Goal: Task Accomplishment & Management: Complete application form

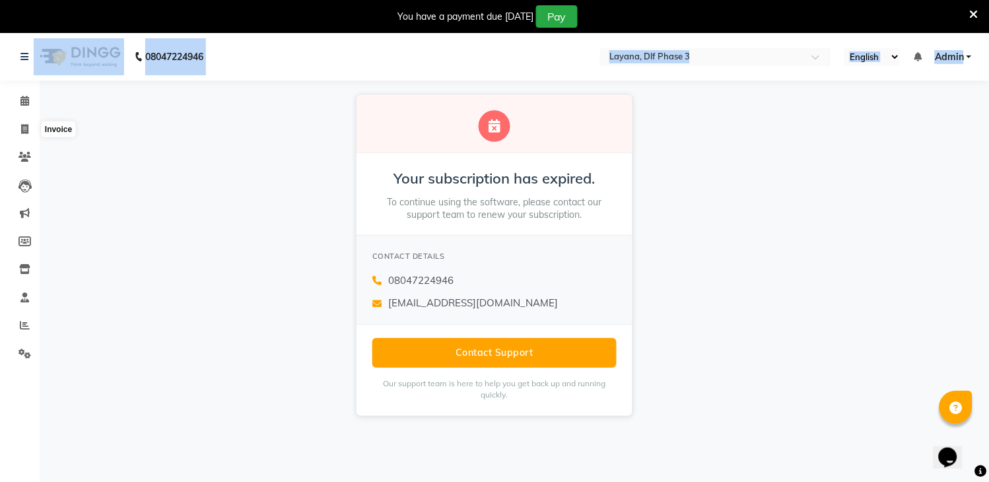
click at [22, 123] on span at bounding box center [24, 129] width 23 height 15
select select "service"
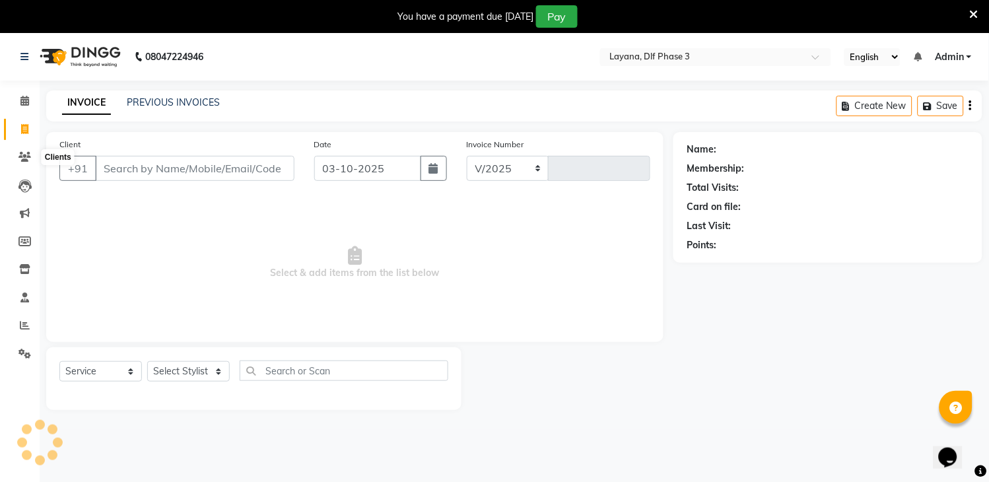
scroll to position [33, 0]
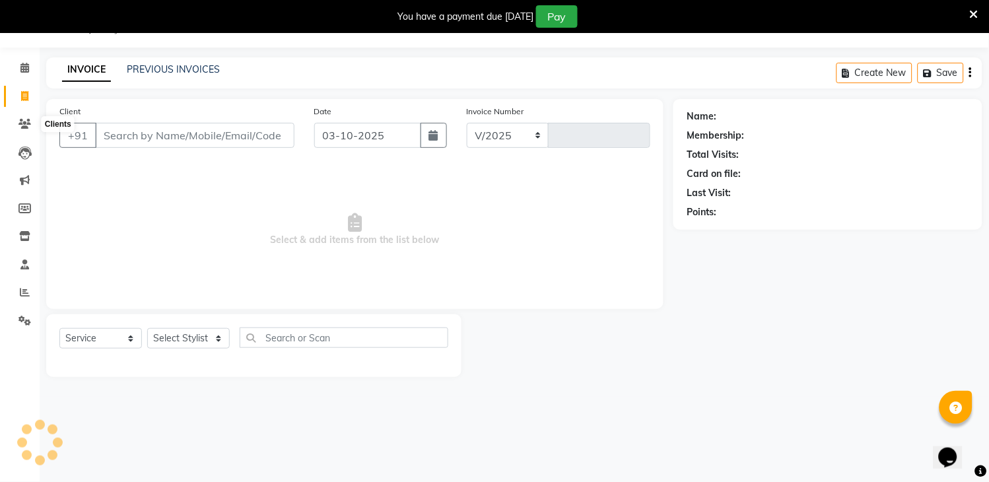
select select "6973"
type input "3328"
click at [168, 133] on input "Client" at bounding box center [194, 135] width 199 height 25
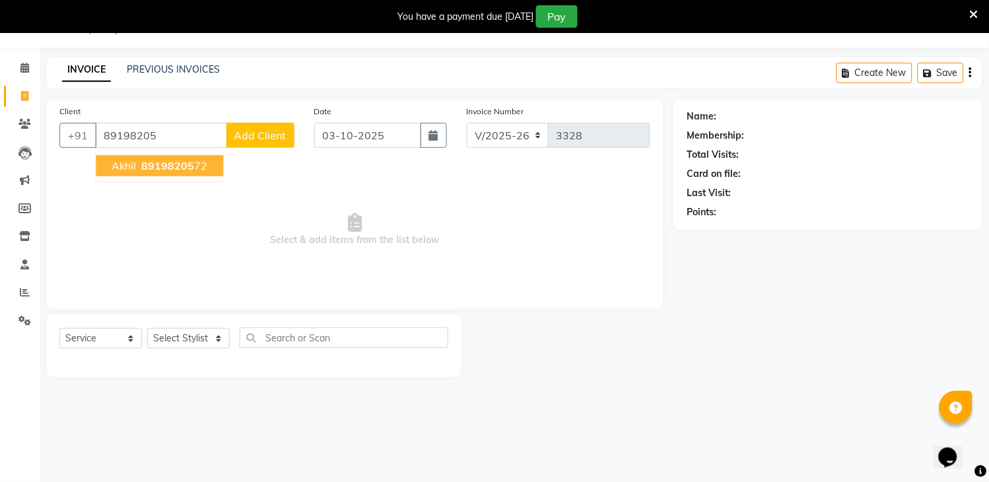
click at [149, 165] on span "89198205" at bounding box center [167, 165] width 53 height 13
type input "8919820572"
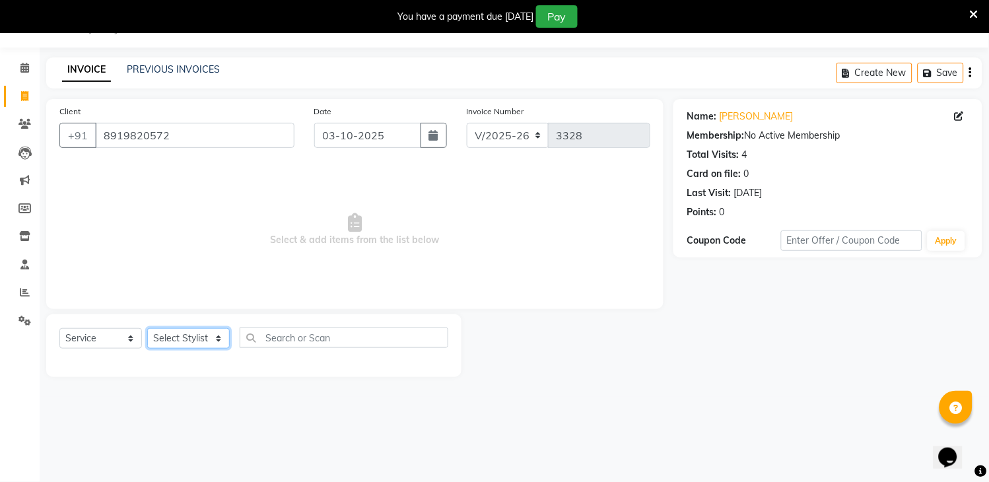
click at [205, 339] on select "Select Stylist [PERSON_NAME] [PERSON_NAME] kamal [DATE][PERSON_NAME] krishna [P…" at bounding box center [188, 338] width 82 height 20
select select "74482"
click at [147, 329] on select "Select Stylist [PERSON_NAME] [PERSON_NAME] kamal [DATE][PERSON_NAME] krishna [P…" at bounding box center [188, 338] width 82 height 20
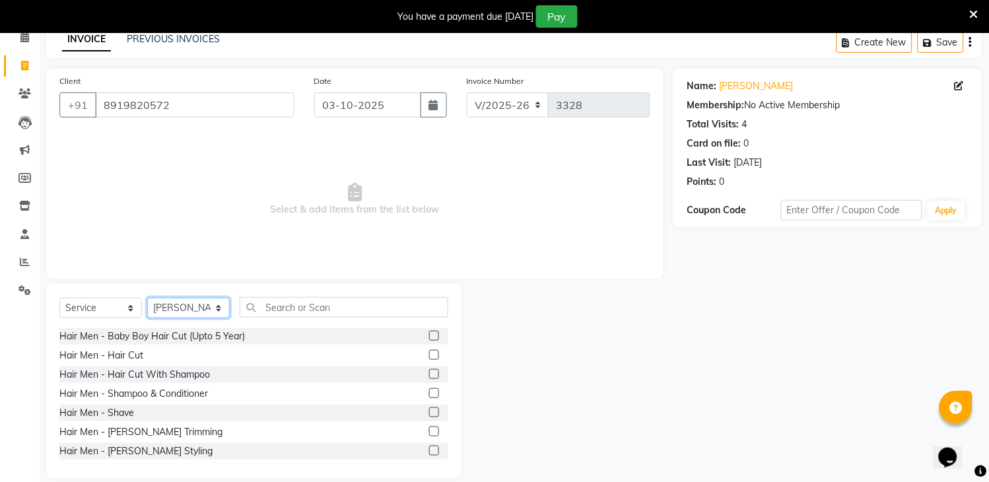
scroll to position [80, 0]
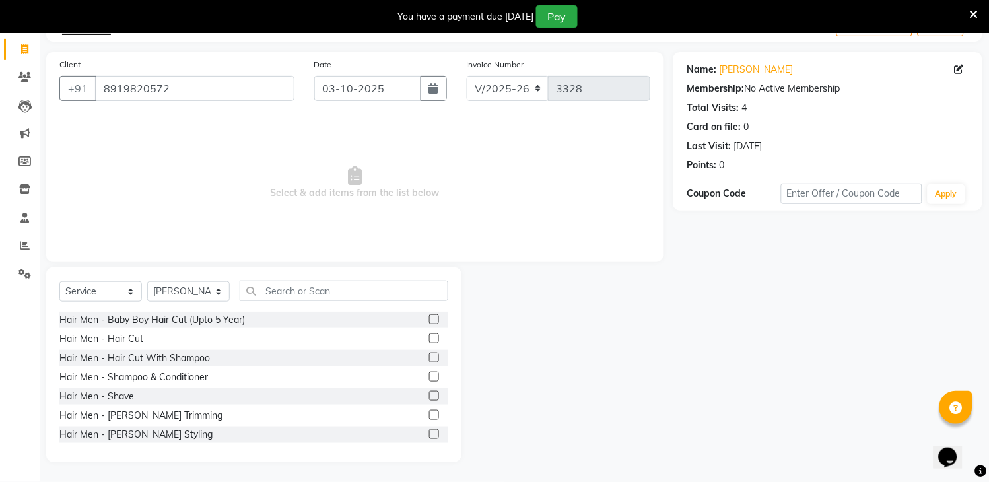
click at [429, 429] on label at bounding box center [434, 434] width 10 height 10
click at [429, 430] on input "checkbox" at bounding box center [433, 434] width 9 height 9
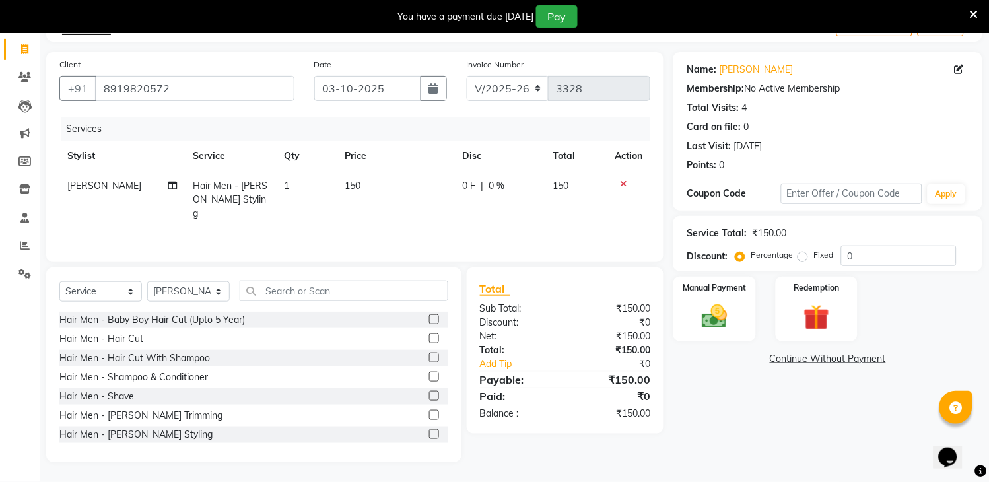
click at [429, 430] on label at bounding box center [434, 434] width 10 height 10
click at [429, 430] on input "checkbox" at bounding box center [433, 434] width 9 height 9
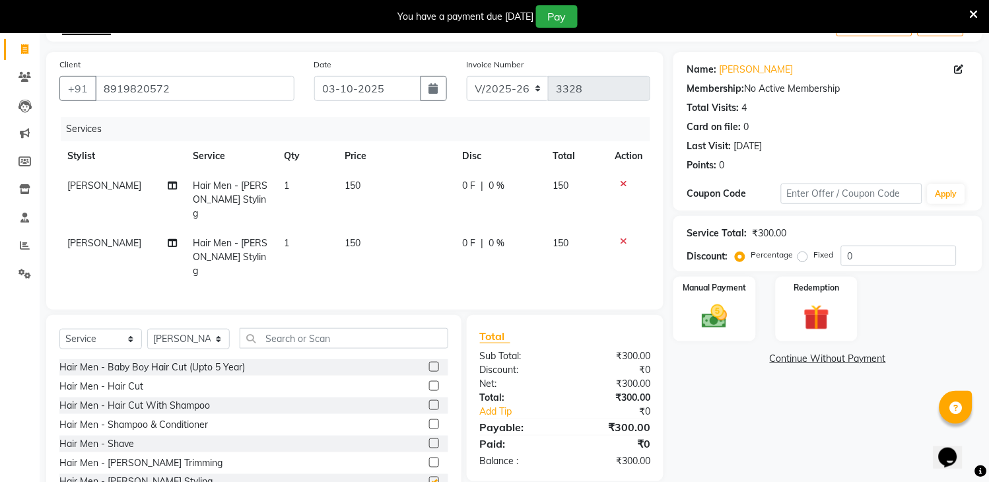
checkbox input "false"
click at [81, 237] on span "[PERSON_NAME]" at bounding box center [104, 243] width 74 height 12
select select "74482"
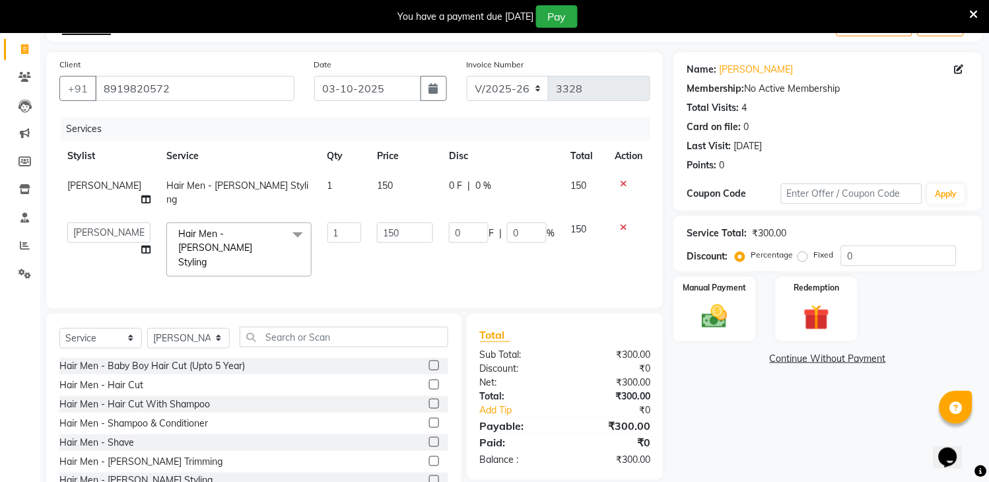
click at [81, 230] on td "[PERSON_NAME] [PERSON_NAME] kamal [DATE][PERSON_NAME] krishna [PERSON_NAME] [PE…" at bounding box center [108, 249] width 99 height 70
click at [86, 222] on select "[PERSON_NAME] [PERSON_NAME] kamal [DATE][PERSON_NAME] krishna [PERSON_NAME] [PE…" at bounding box center [108, 232] width 83 height 20
select select "85237"
click at [711, 317] on img at bounding box center [715, 317] width 44 height 31
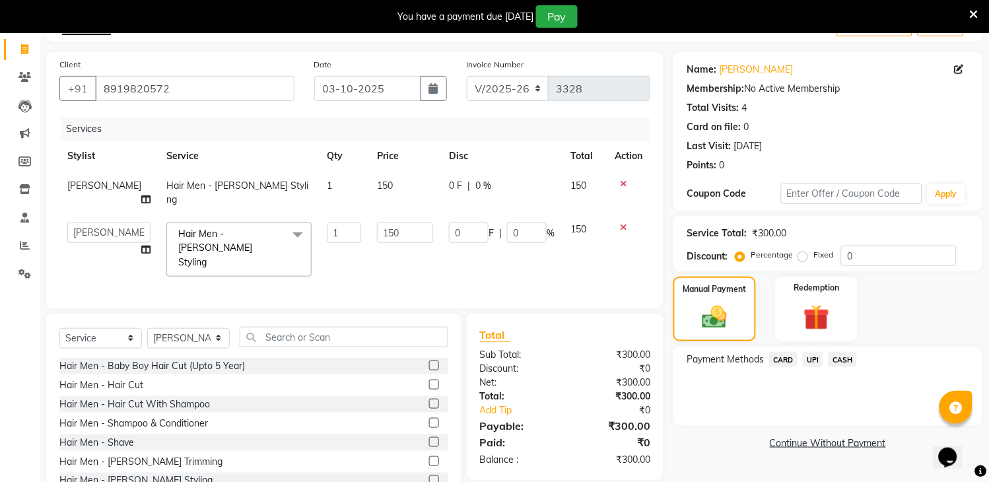
click at [813, 358] on span "UPI" at bounding box center [813, 359] width 20 height 15
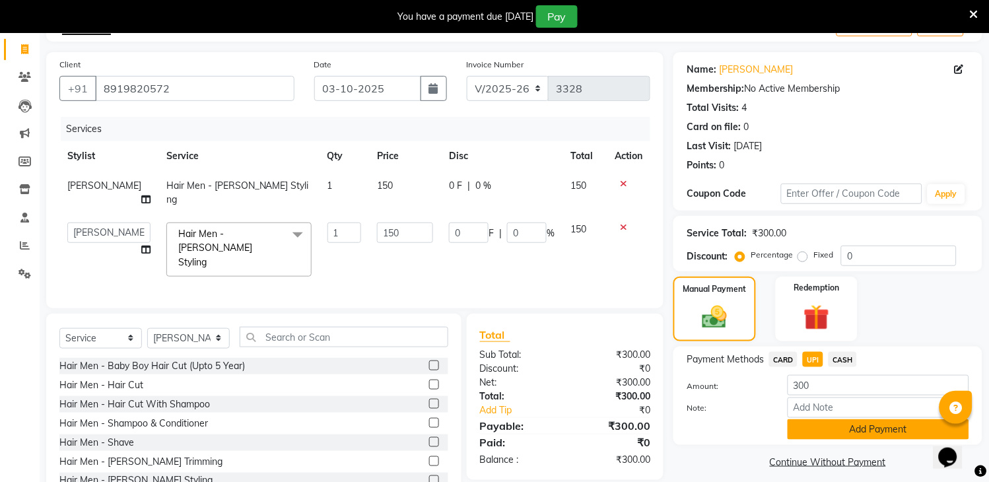
click at [862, 427] on button "Add Payment" at bounding box center [877, 429] width 181 height 20
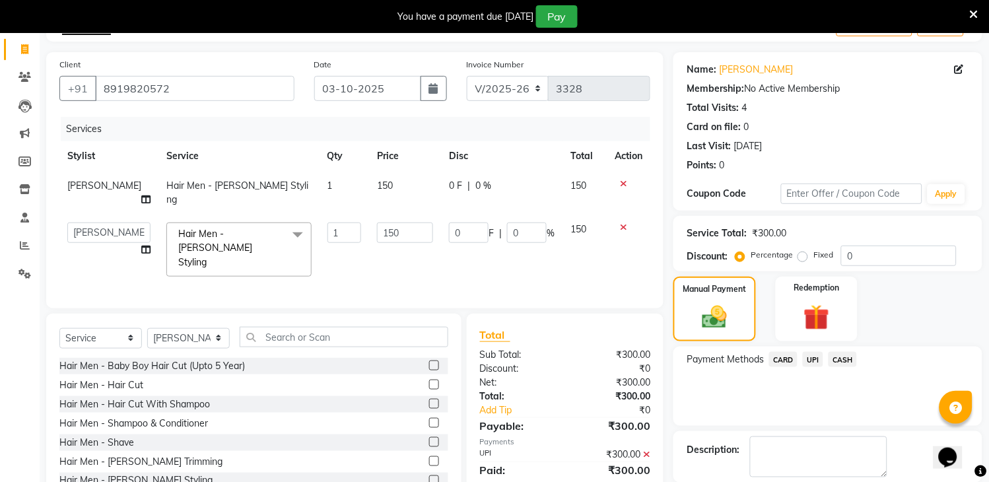
scroll to position [145, 0]
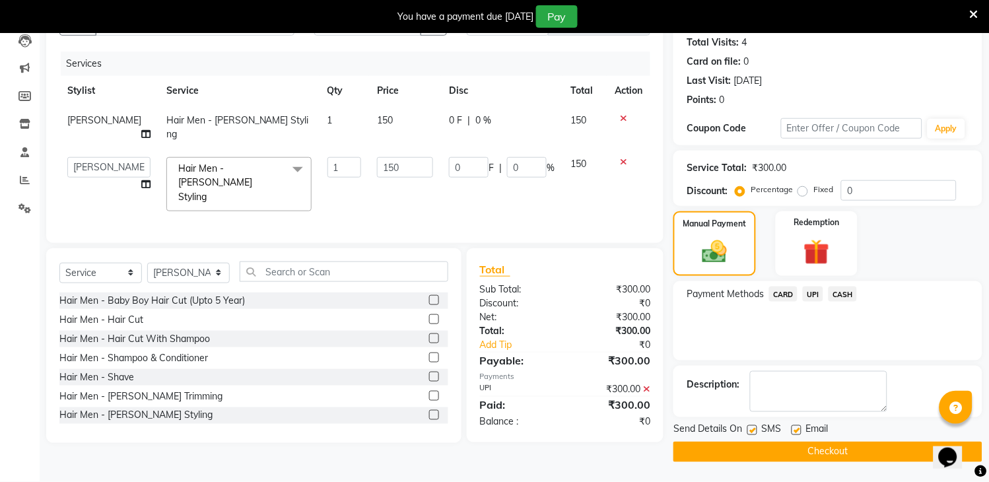
click at [779, 451] on button "Checkout" at bounding box center [827, 452] width 309 height 20
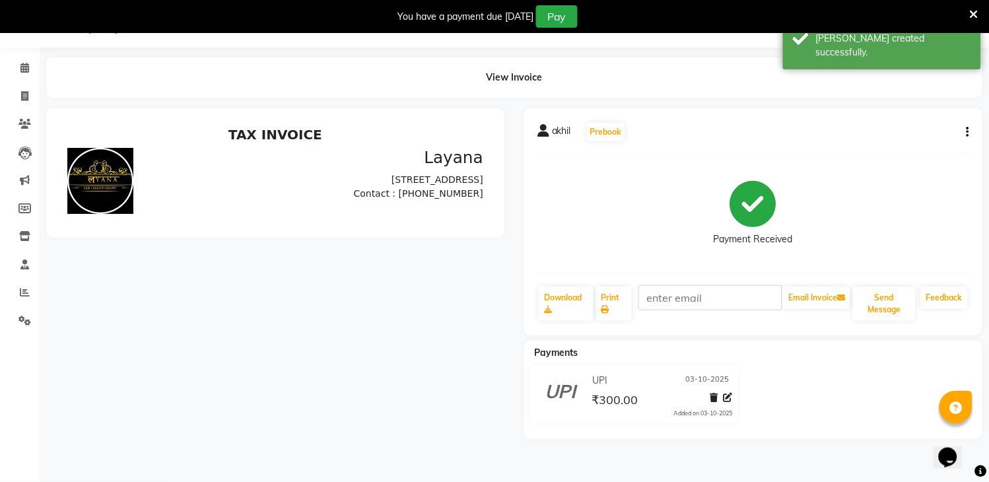
scroll to position [51, 0]
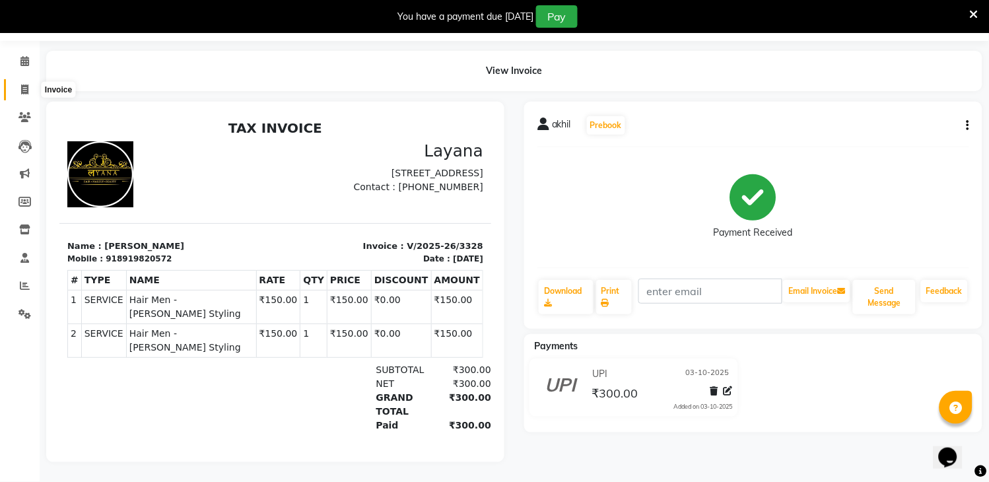
click at [22, 84] on icon at bounding box center [24, 89] width 7 height 10
select select "service"
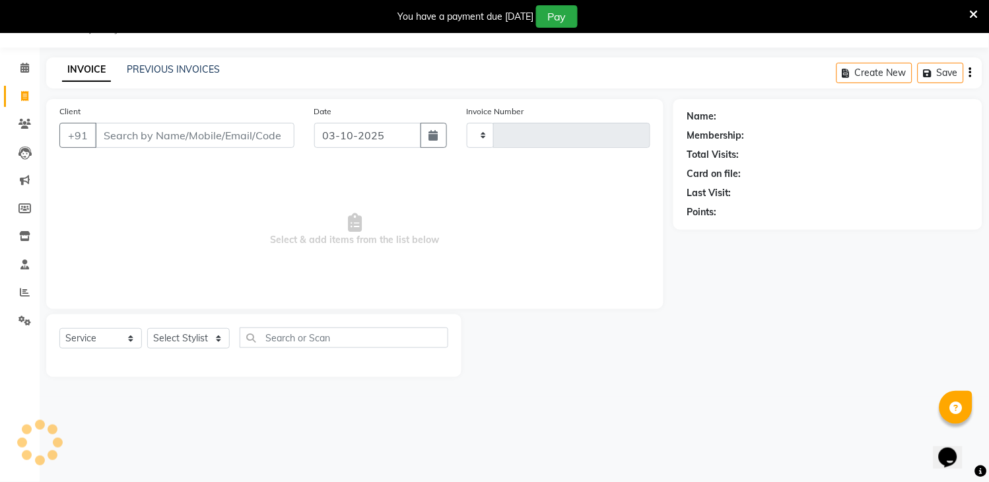
scroll to position [33, 0]
type input "3329"
select select "6973"
click at [23, 71] on icon at bounding box center [24, 68] width 9 height 10
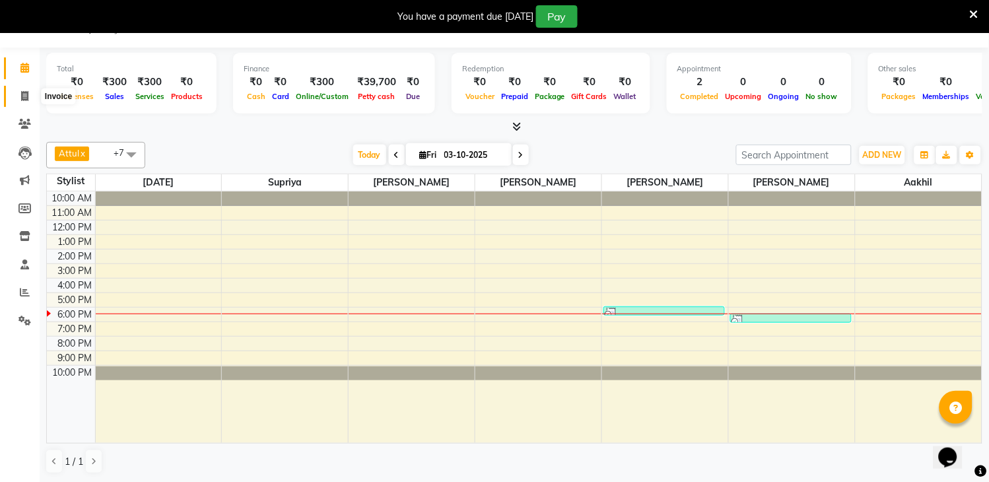
click at [23, 97] on icon at bounding box center [24, 96] width 7 height 10
select select "6973"
select select "service"
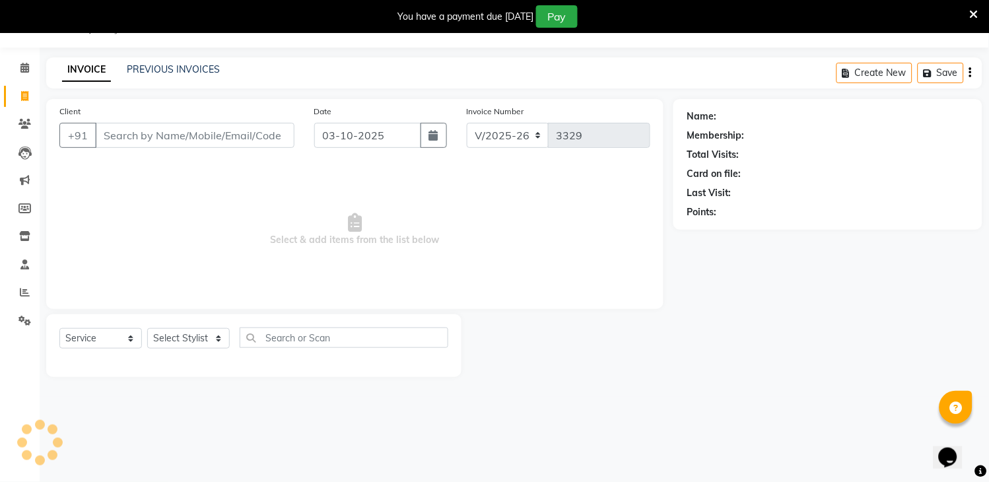
click at [123, 136] on input "Client" at bounding box center [194, 135] width 199 height 25
click at [189, 132] on input "Client" at bounding box center [194, 135] width 199 height 25
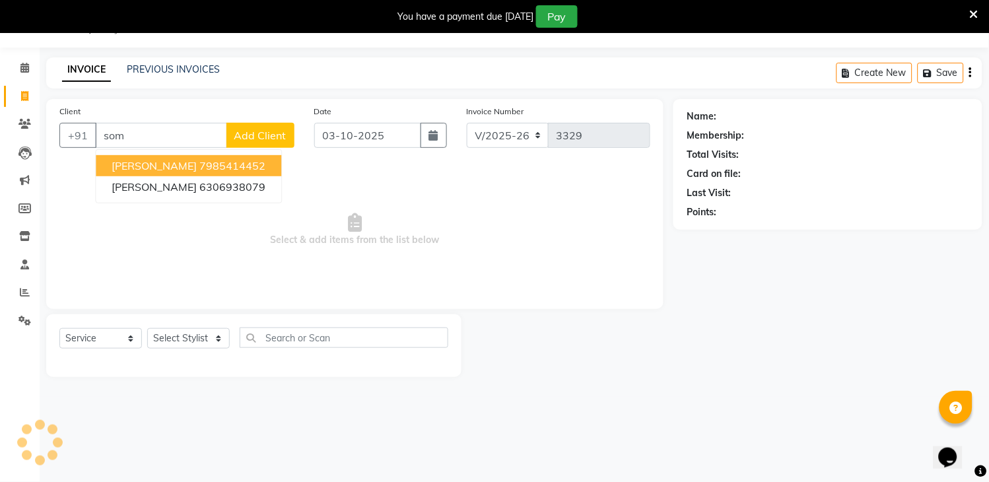
click at [199, 165] on ngb-highlight "7985414452" at bounding box center [232, 165] width 66 height 13
type input "7985414452"
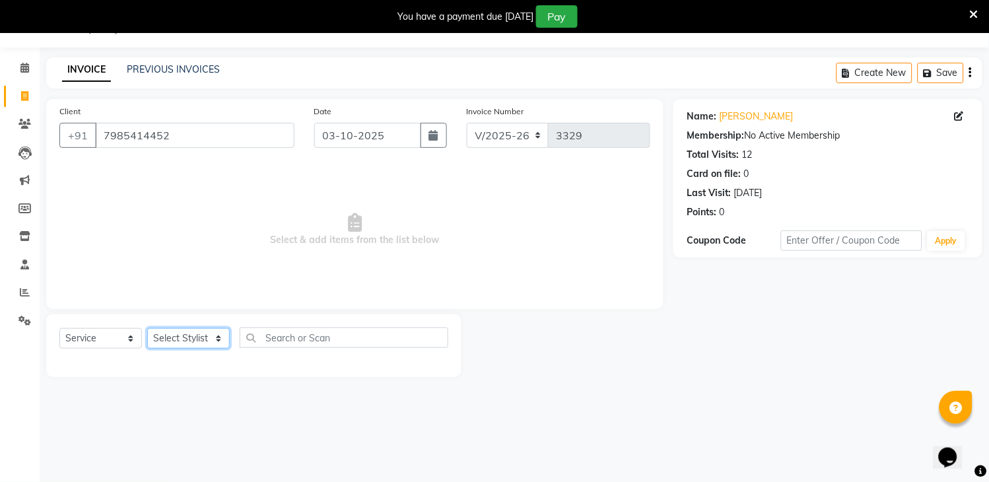
click at [197, 333] on select "Select Stylist [PERSON_NAME] [PERSON_NAME] kamal [DATE][PERSON_NAME] krishna [P…" at bounding box center [188, 338] width 82 height 20
select select "57667"
click at [147, 329] on select "Select Stylist [PERSON_NAME] [PERSON_NAME] kamal [DATE][PERSON_NAME] krishna [P…" at bounding box center [188, 338] width 82 height 20
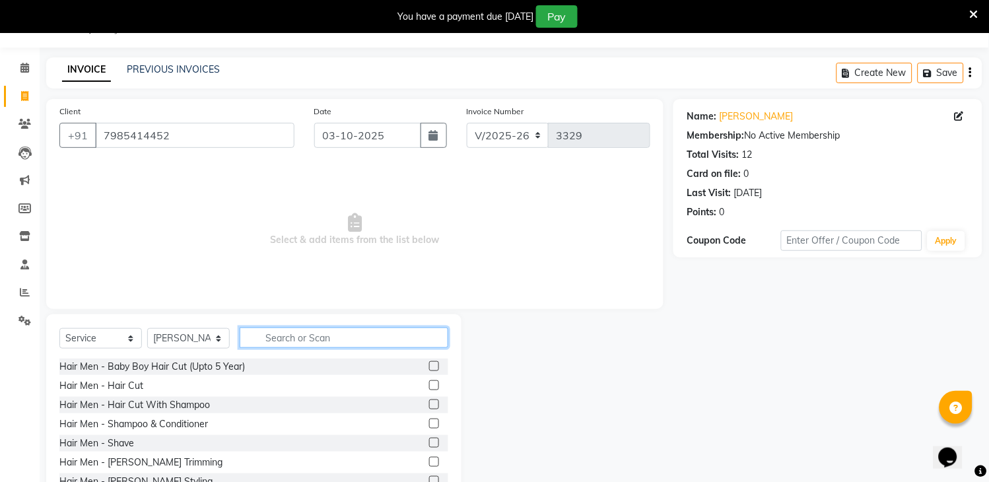
click at [289, 335] on input "text" at bounding box center [344, 337] width 209 height 20
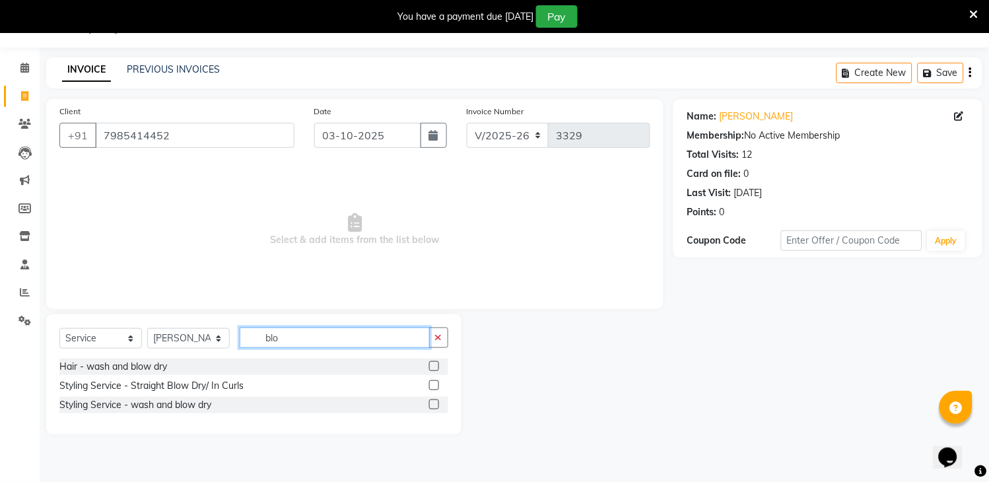
type input "blo"
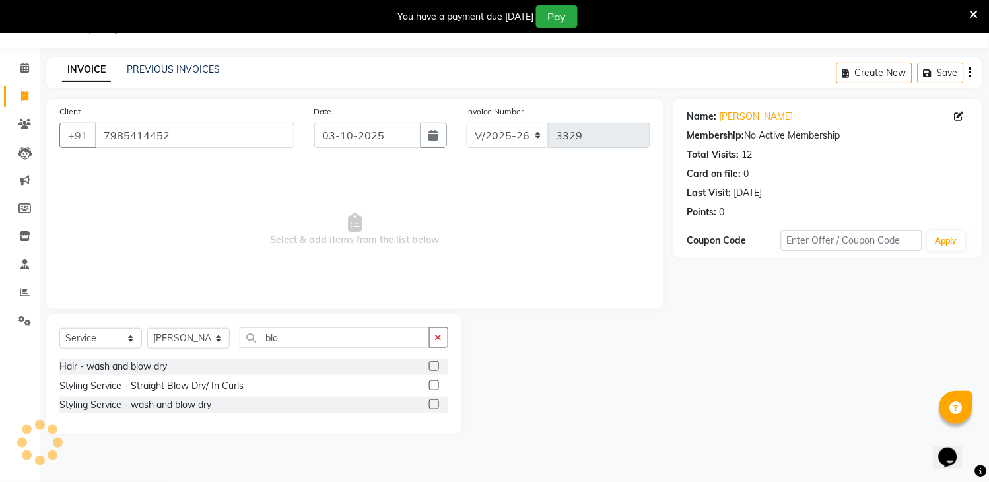
click at [433, 404] on label at bounding box center [434, 404] width 10 height 10
click at [433, 404] on input "checkbox" at bounding box center [433, 405] width 9 height 9
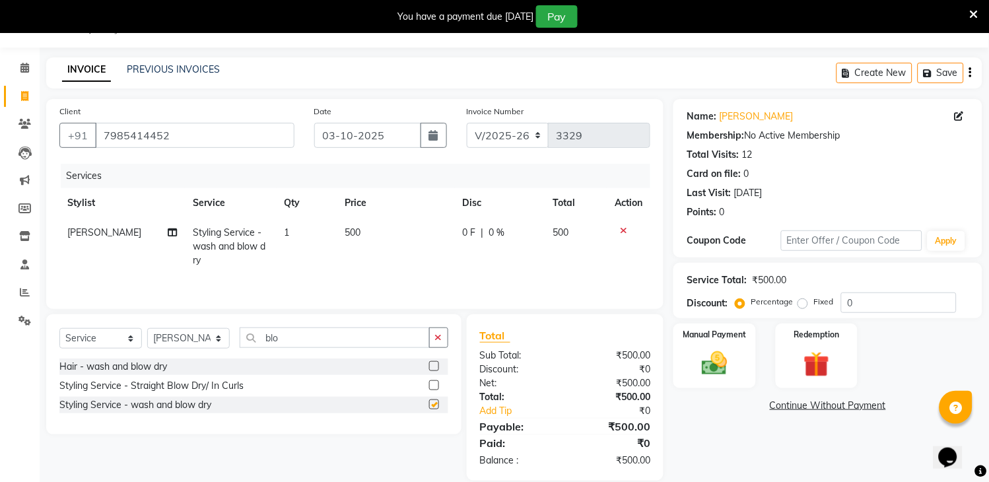
checkbox input "false"
click at [727, 348] on img at bounding box center [715, 363] width 44 height 31
click at [806, 405] on span "UPI" at bounding box center [813, 406] width 20 height 15
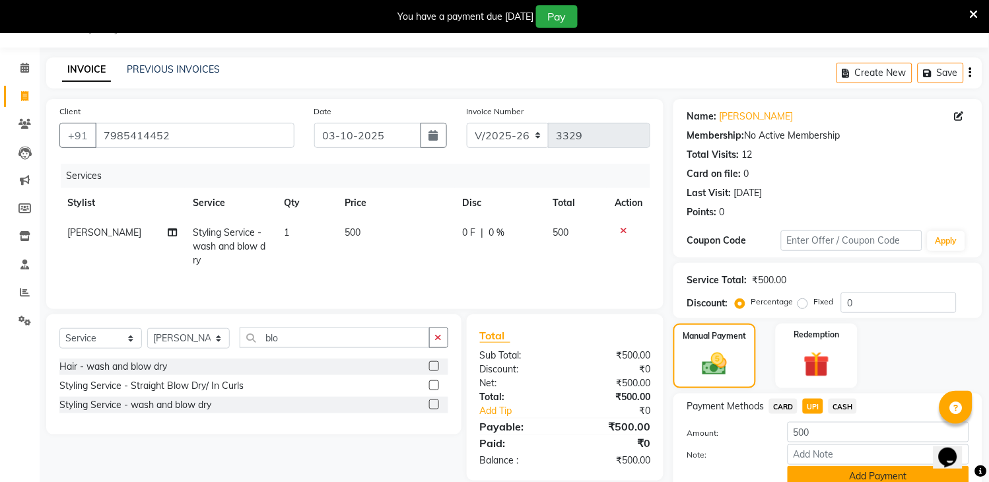
click at [861, 478] on button "Add Payment" at bounding box center [877, 476] width 181 height 20
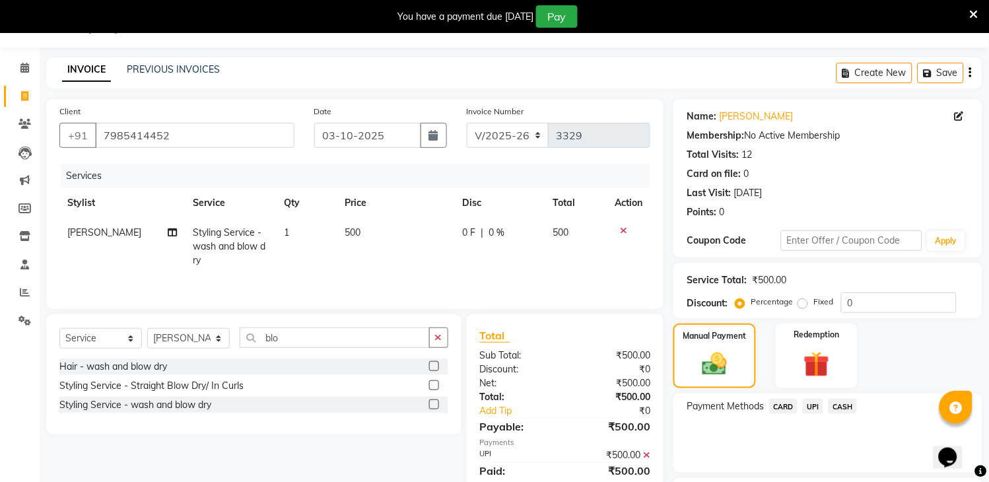
scroll to position [145, 0]
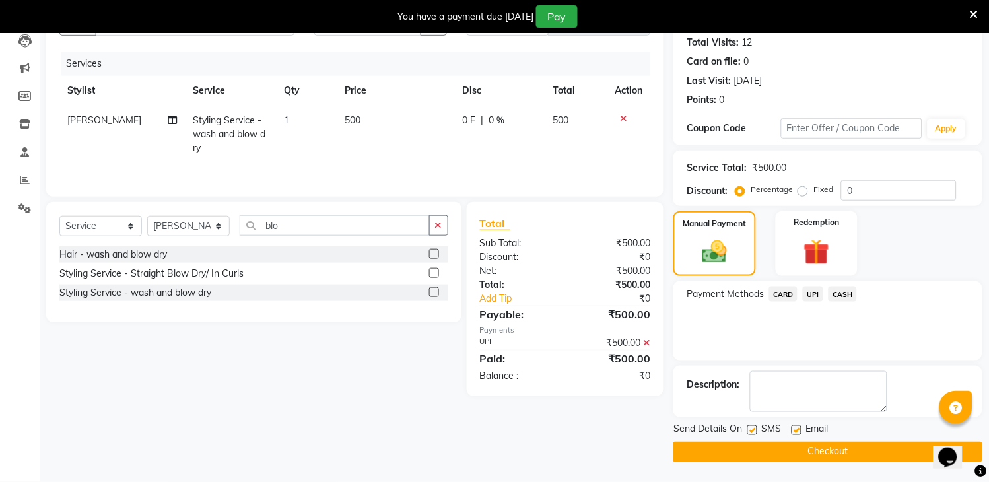
click at [752, 428] on label at bounding box center [752, 430] width 10 height 10
click at [752, 428] on input "checkbox" at bounding box center [751, 430] width 9 height 9
checkbox input "false"
click at [754, 447] on button "Checkout" at bounding box center [827, 452] width 309 height 20
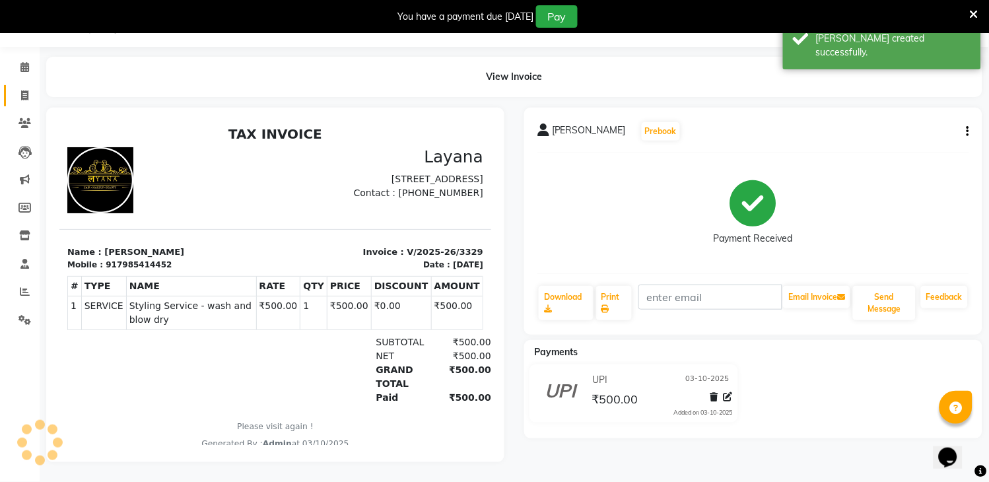
click at [25, 94] on link "Invoice" at bounding box center [20, 96] width 32 height 22
select select "service"
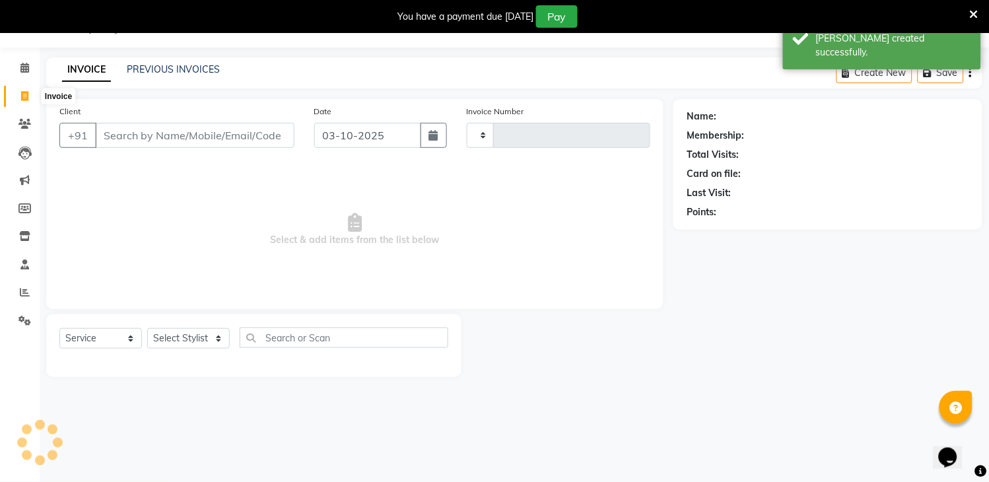
scroll to position [33, 0]
type input "3330"
select select "6973"
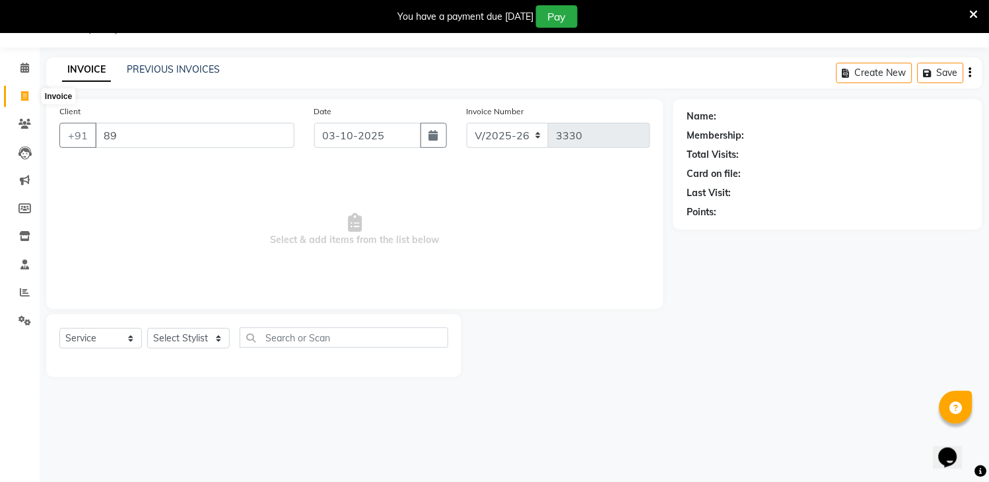
type input "8"
type input "99999999999"
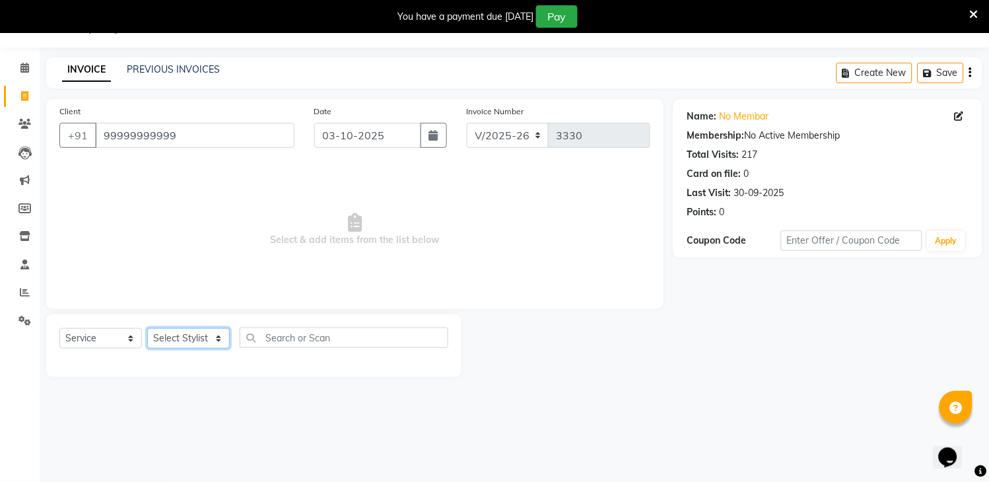
click at [173, 343] on select "Select Stylist [PERSON_NAME] [PERSON_NAME] kamal [DATE][PERSON_NAME] krishna [P…" at bounding box center [188, 338] width 82 height 20
select select "57667"
click at [147, 329] on select "Select Stylist [PERSON_NAME] [PERSON_NAME] kamal [DATE][PERSON_NAME] krishna [P…" at bounding box center [188, 338] width 82 height 20
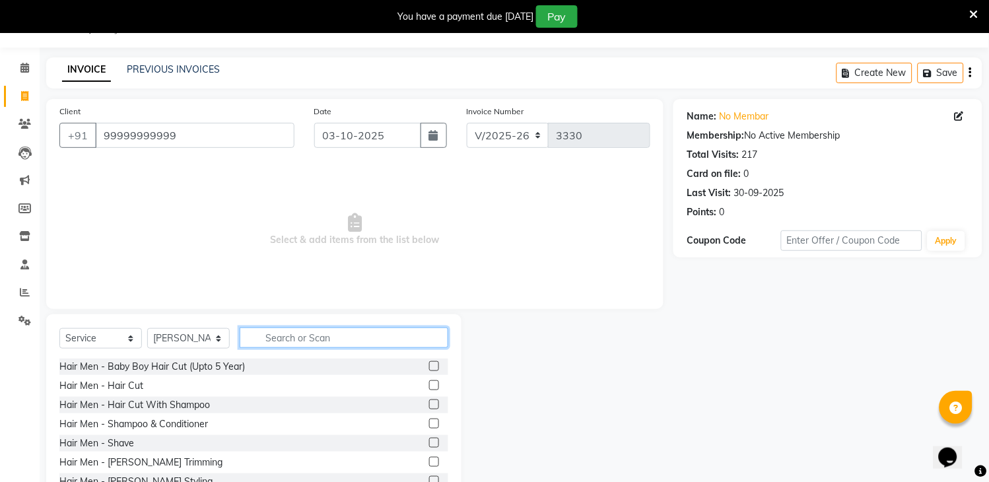
click at [308, 341] on input "text" at bounding box center [344, 337] width 209 height 20
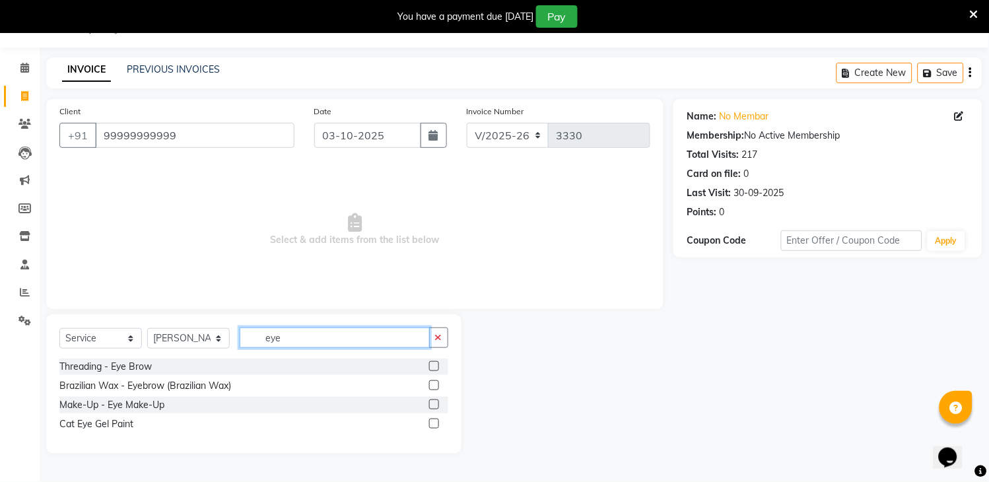
type input "eye"
click at [433, 366] on label at bounding box center [434, 366] width 10 height 10
click at [433, 366] on input "checkbox" at bounding box center [433, 366] width 9 height 9
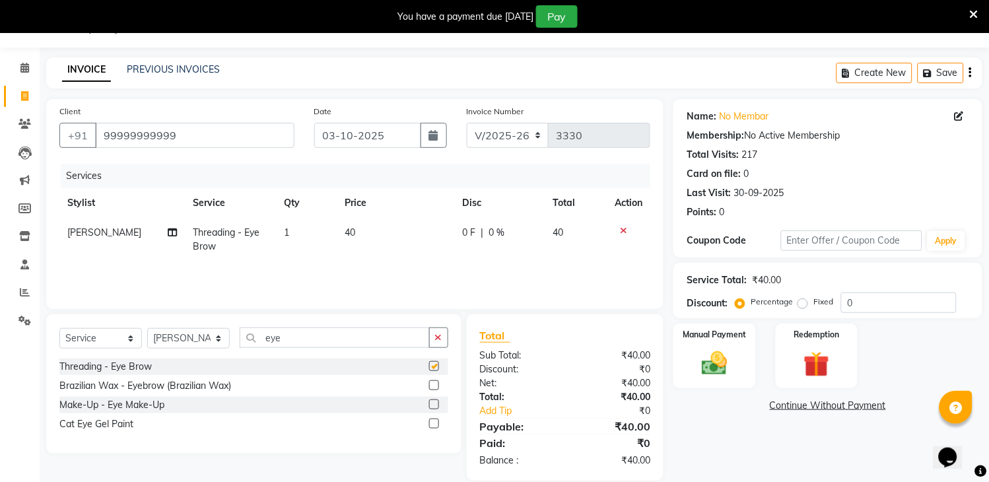
checkbox input "false"
click at [723, 372] on img at bounding box center [715, 363] width 44 height 31
click at [809, 404] on span "UPI" at bounding box center [813, 406] width 20 height 15
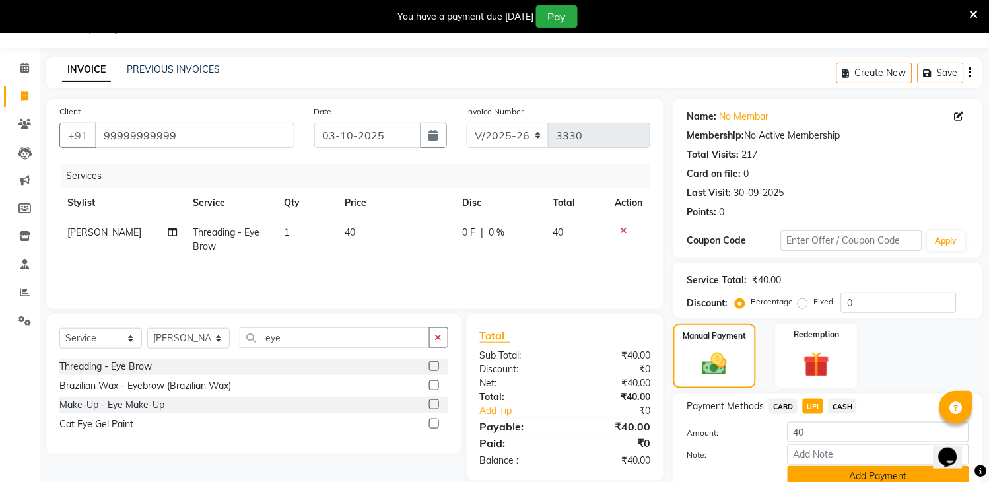
click at [852, 478] on button "Add Payment" at bounding box center [877, 476] width 181 height 20
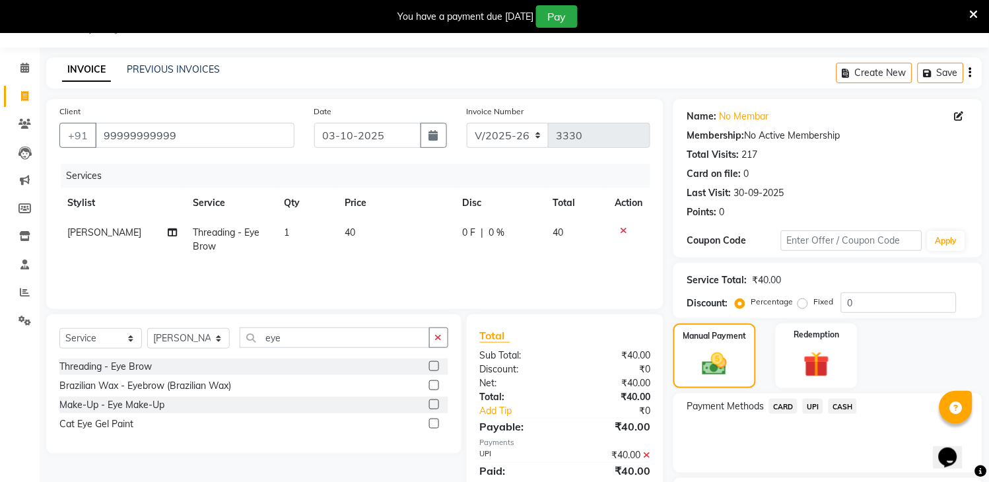
scroll to position [145, 0]
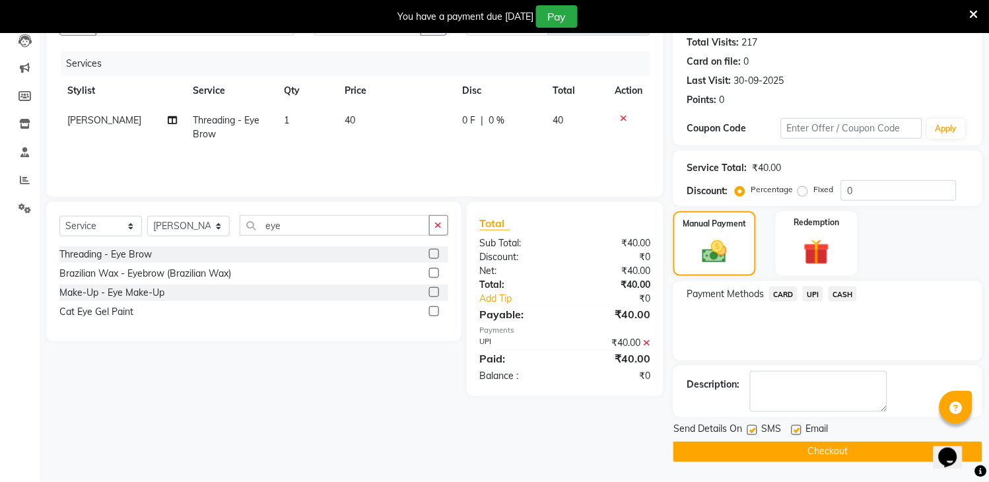
click at [750, 425] on label at bounding box center [752, 430] width 10 height 10
click at [750, 426] on input "checkbox" at bounding box center [751, 430] width 9 height 9
checkbox input "false"
click at [754, 447] on button "Checkout" at bounding box center [827, 452] width 309 height 20
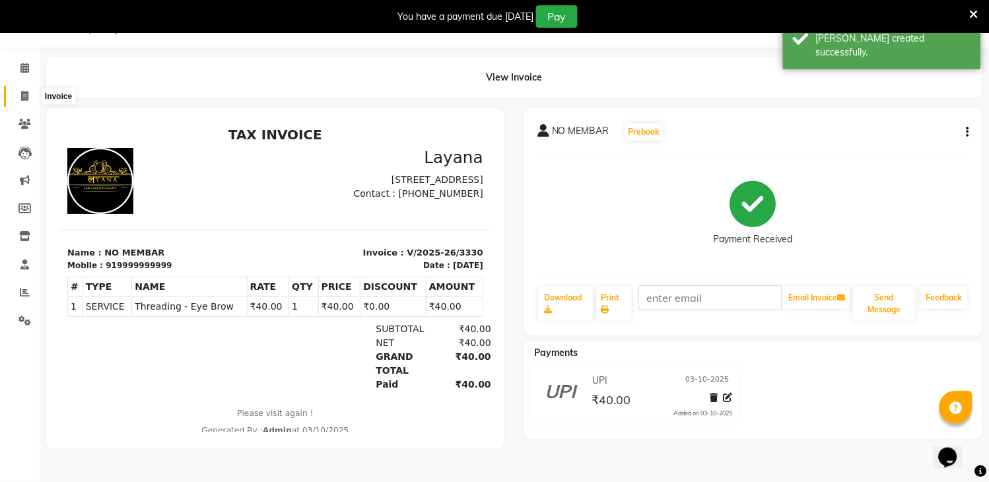
click at [21, 90] on span at bounding box center [24, 96] width 23 height 15
select select "service"
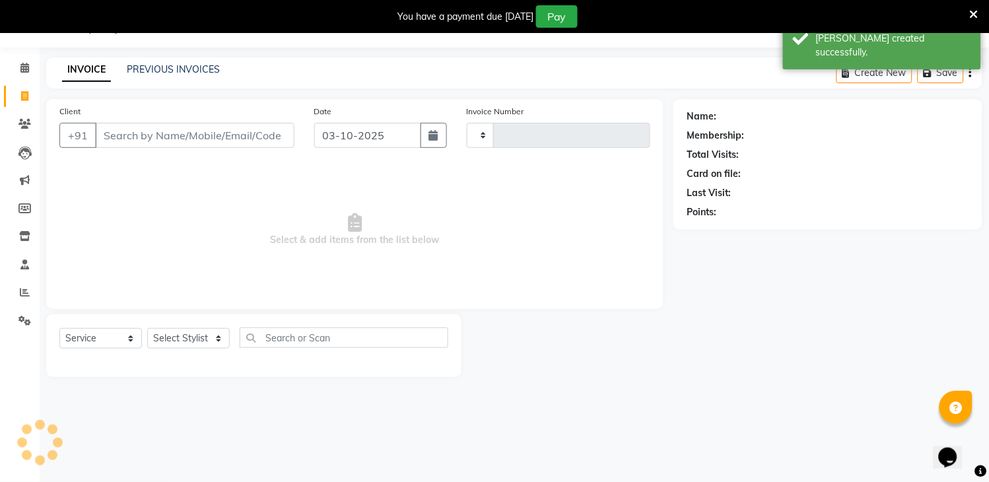
type input "3331"
select select "6973"
click at [124, 136] on input "Client" at bounding box center [194, 135] width 199 height 25
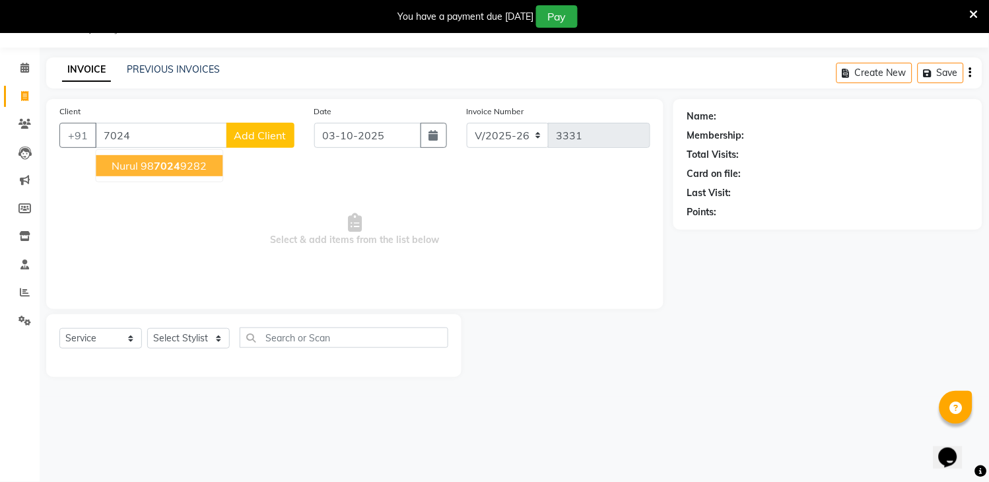
click at [174, 146] on input "7024" at bounding box center [161, 135] width 132 height 25
click at [155, 167] on span "704223" at bounding box center [171, 165] width 40 height 13
type input "7042238791"
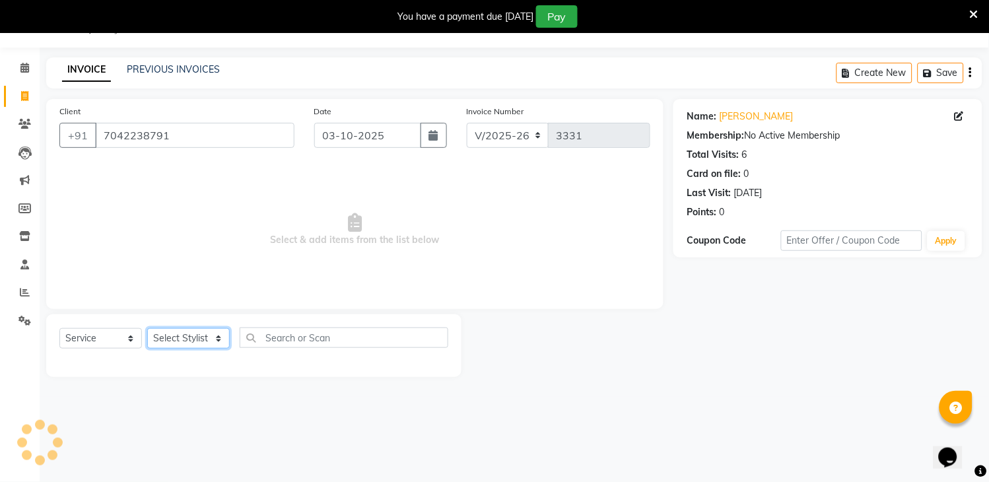
click at [187, 346] on select "Select Stylist [PERSON_NAME] [PERSON_NAME] kamal [DATE][PERSON_NAME] krishna [P…" at bounding box center [188, 338] width 82 height 20
select select "86266"
click at [147, 329] on select "Select Stylist [PERSON_NAME] [PERSON_NAME] kamal [DATE][PERSON_NAME] krishna [P…" at bounding box center [188, 338] width 82 height 20
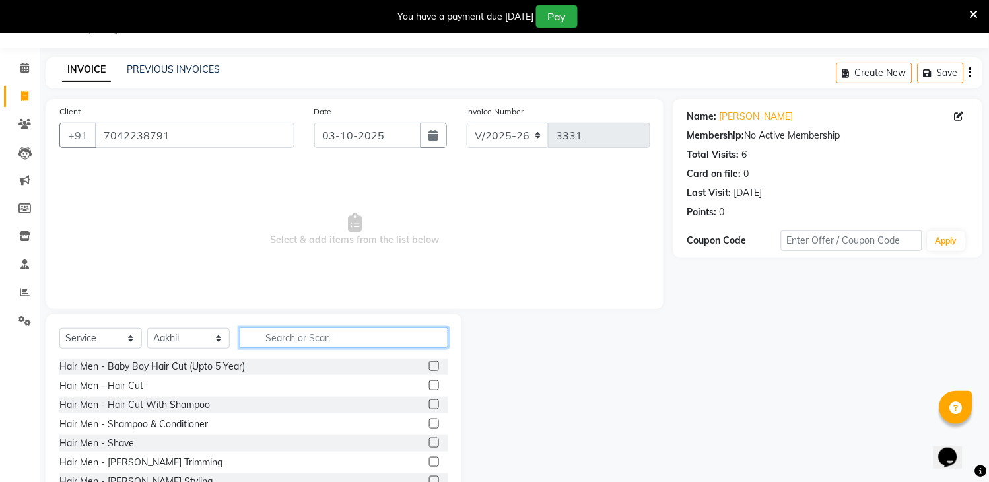
click at [306, 335] on input "text" at bounding box center [344, 337] width 209 height 20
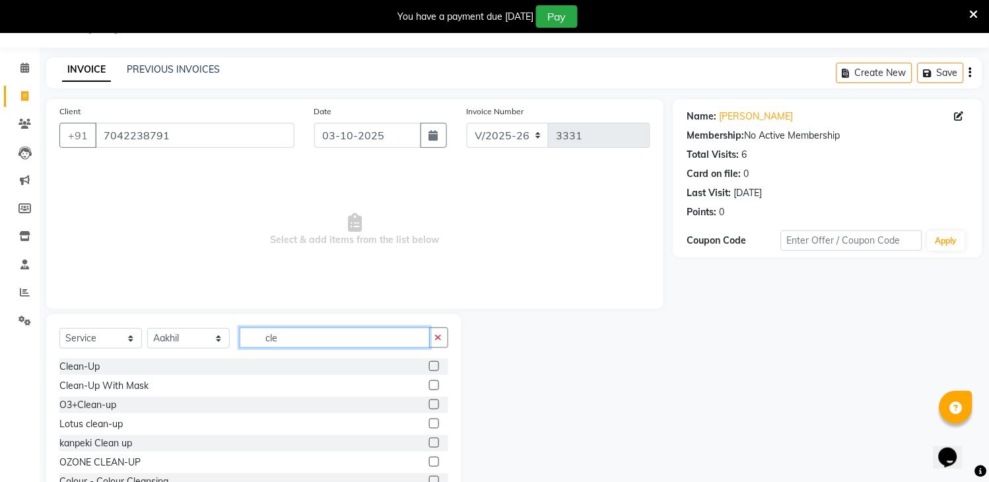
type input "cle"
click at [429, 441] on label at bounding box center [434, 443] width 10 height 10
click at [429, 441] on input "checkbox" at bounding box center [433, 443] width 9 height 9
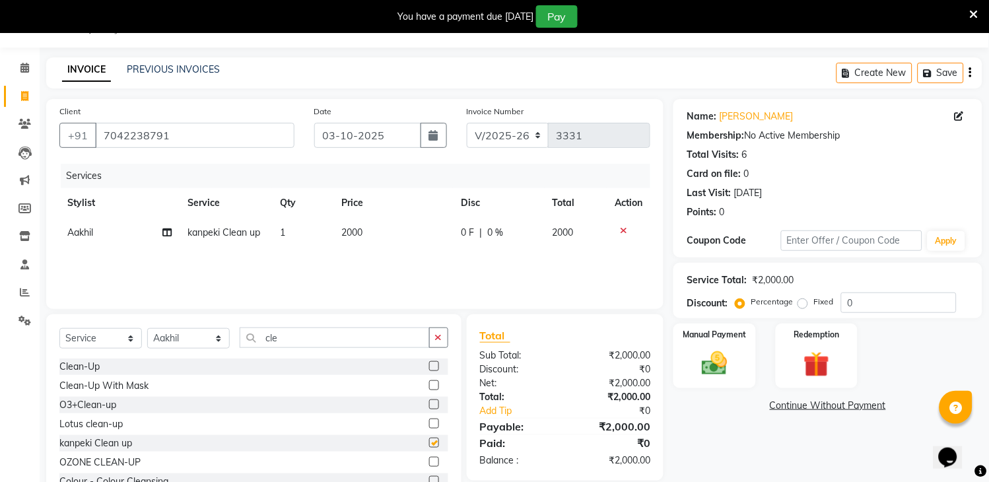
checkbox input "false"
click at [438, 330] on button "button" at bounding box center [438, 337] width 19 height 20
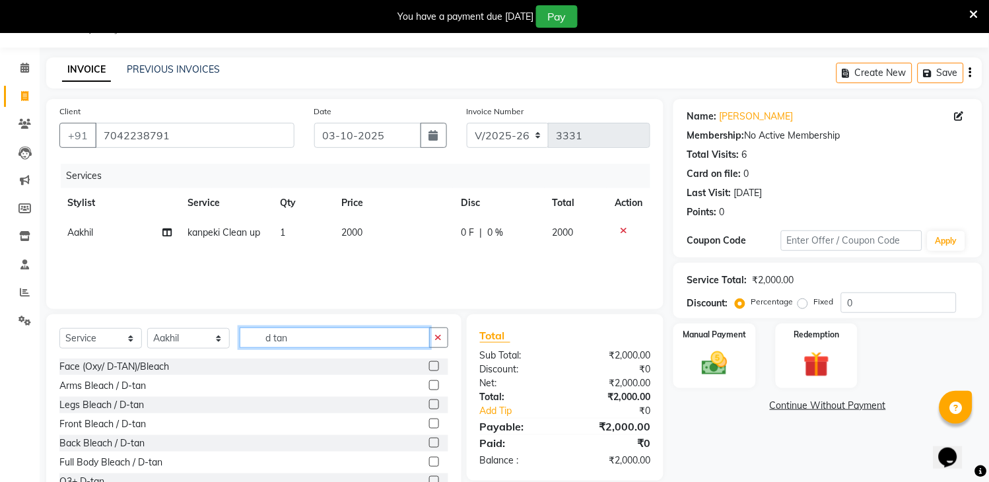
type input "d tan"
click at [429, 364] on label at bounding box center [434, 366] width 10 height 10
click at [429, 364] on input "checkbox" at bounding box center [433, 366] width 9 height 9
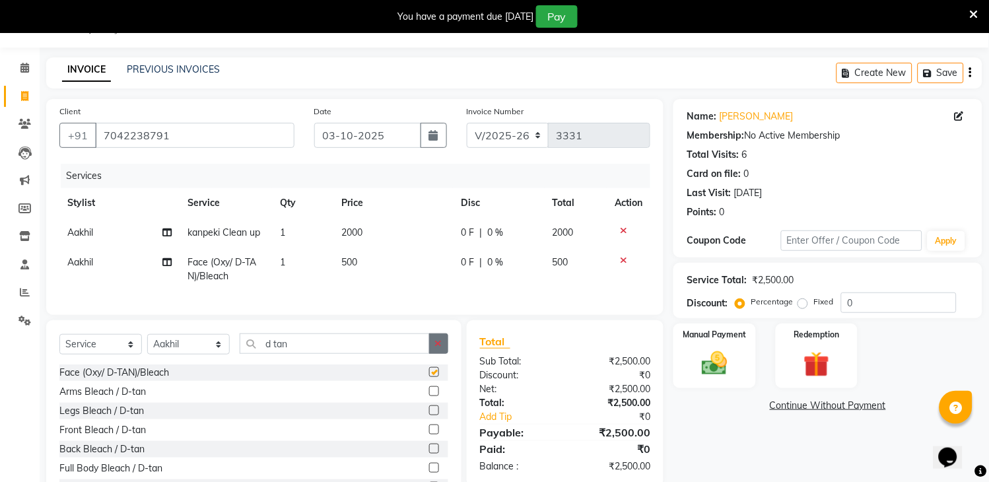
checkbox input "false"
click at [431, 354] on button "button" at bounding box center [438, 343] width 19 height 20
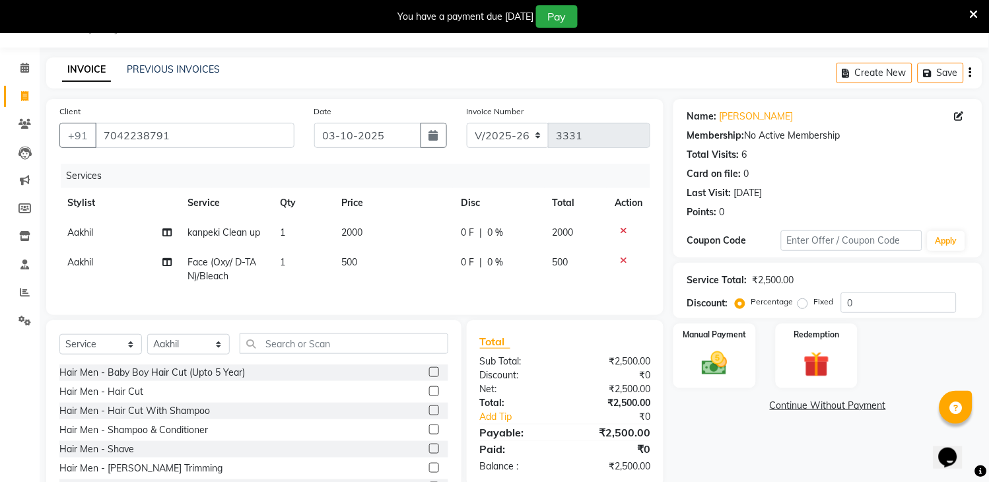
click at [429, 396] on label at bounding box center [434, 391] width 10 height 10
click at [429, 396] on input "checkbox" at bounding box center [433, 391] width 9 height 9
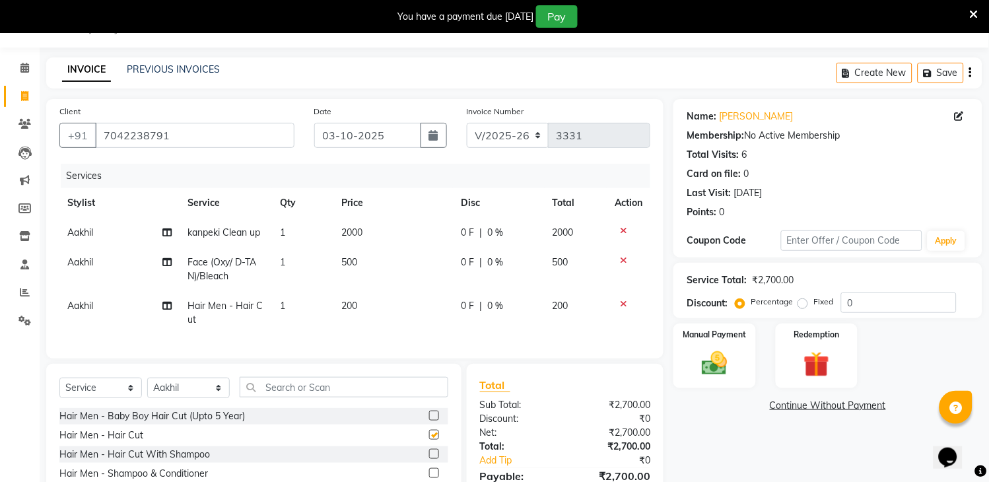
checkbox input "false"
click at [395, 397] on input "text" at bounding box center [344, 387] width 209 height 20
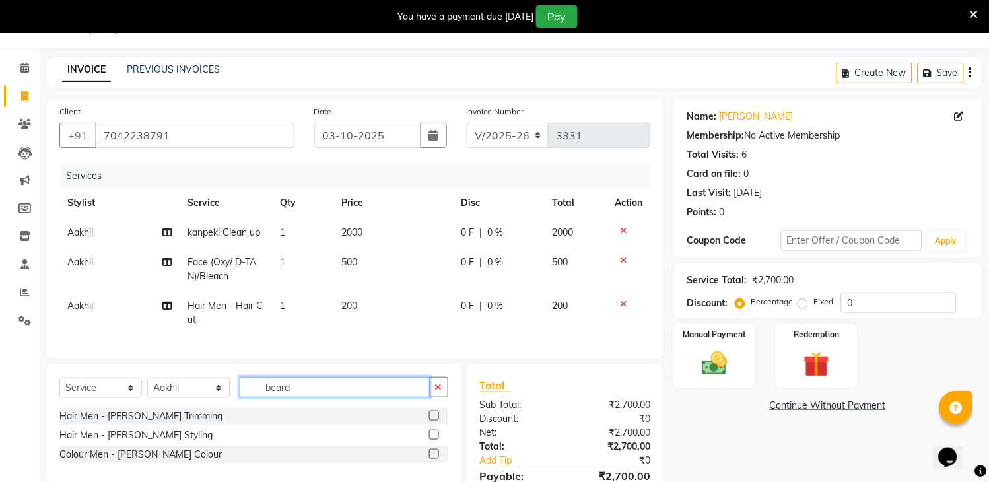
type input "beard"
click at [432, 440] on label at bounding box center [434, 435] width 10 height 10
click at [432, 440] on input "checkbox" at bounding box center [433, 435] width 9 height 9
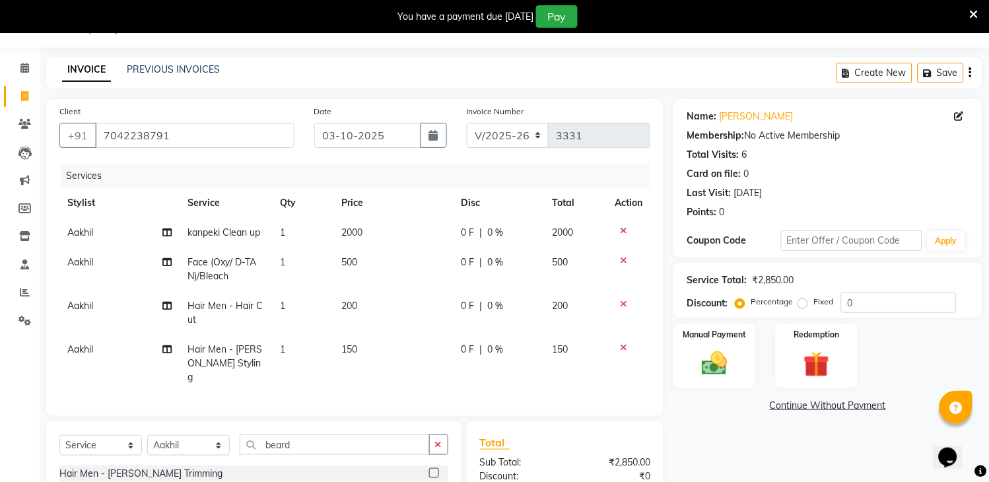
checkbox input "false"
click at [813, 304] on label "Fixed" at bounding box center [823, 302] width 20 height 12
click at [802, 304] on input "Fixed" at bounding box center [805, 301] width 9 height 9
radio input "true"
click at [872, 302] on input "0" at bounding box center [898, 302] width 115 height 20
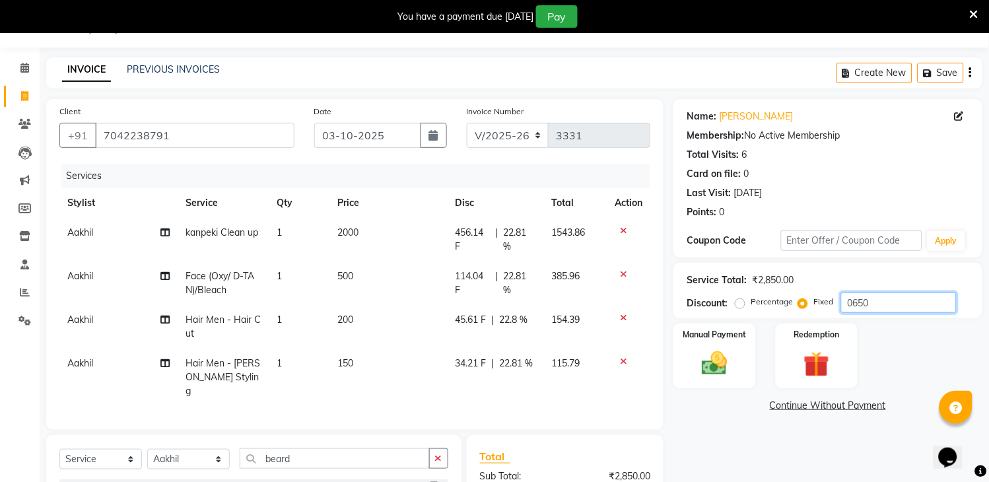
scroll to position [170, 0]
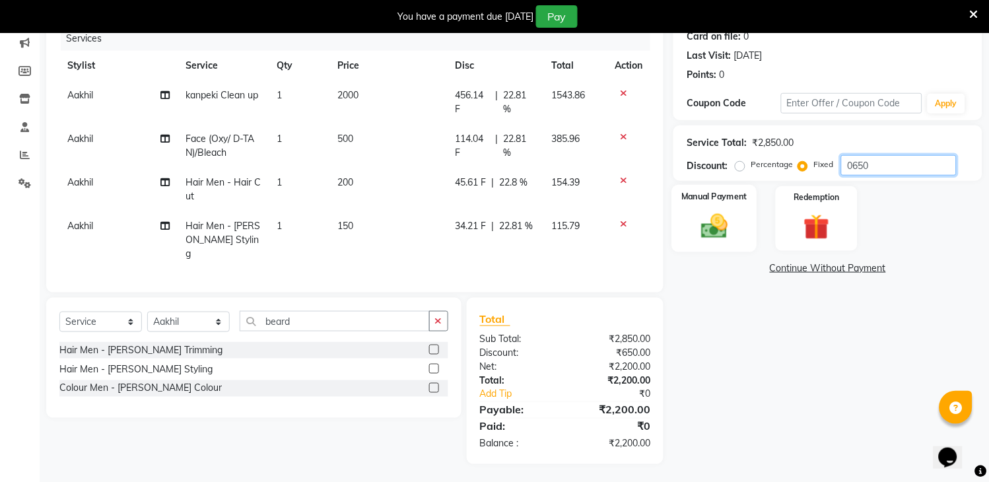
type input "0650"
click at [723, 222] on img at bounding box center [715, 226] width 44 height 31
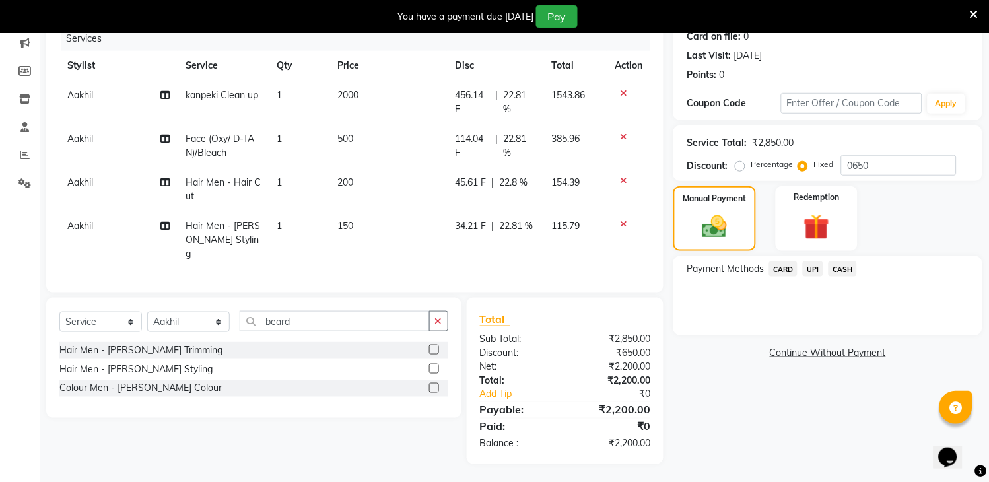
click at [804, 267] on span "UPI" at bounding box center [813, 268] width 20 height 15
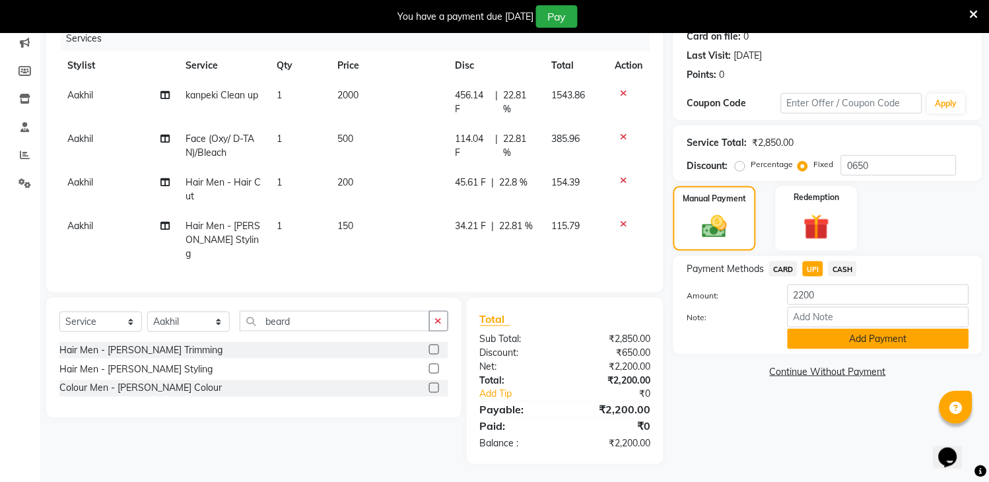
click at [874, 334] on button "Add Payment" at bounding box center [877, 339] width 181 height 20
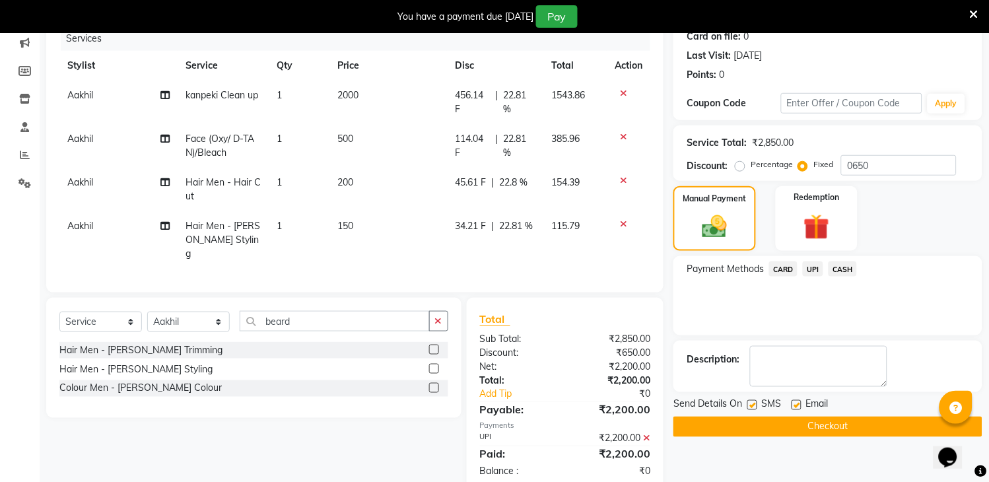
scroll to position [199, 0]
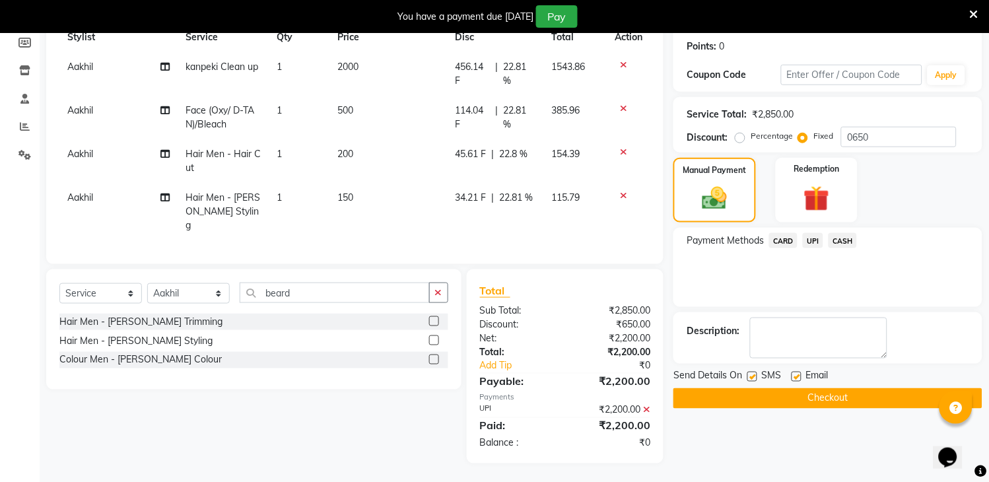
click at [751, 375] on label at bounding box center [752, 377] width 10 height 10
click at [751, 375] on input "checkbox" at bounding box center [751, 377] width 9 height 9
click at [748, 374] on label at bounding box center [752, 377] width 10 height 10
click at [748, 374] on input "checkbox" at bounding box center [751, 377] width 9 height 9
checkbox input "true"
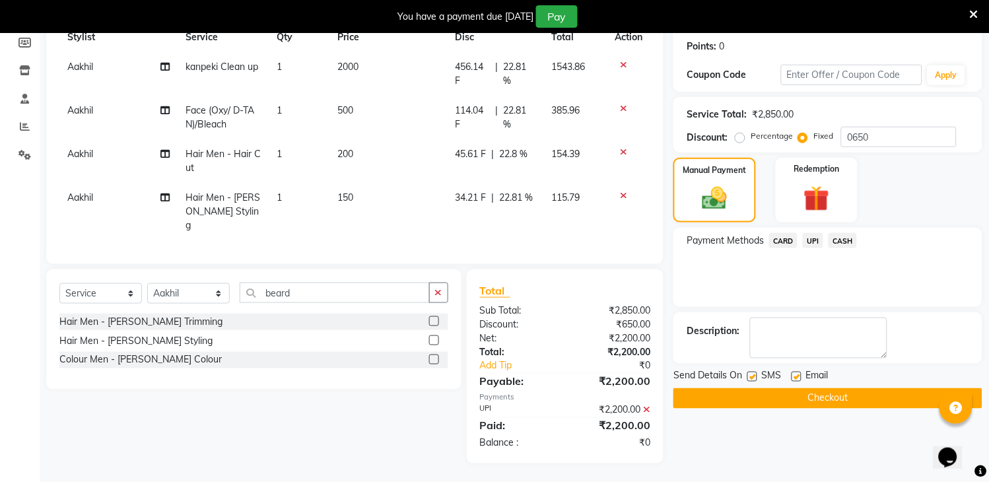
click at [773, 397] on button "Checkout" at bounding box center [827, 398] width 309 height 20
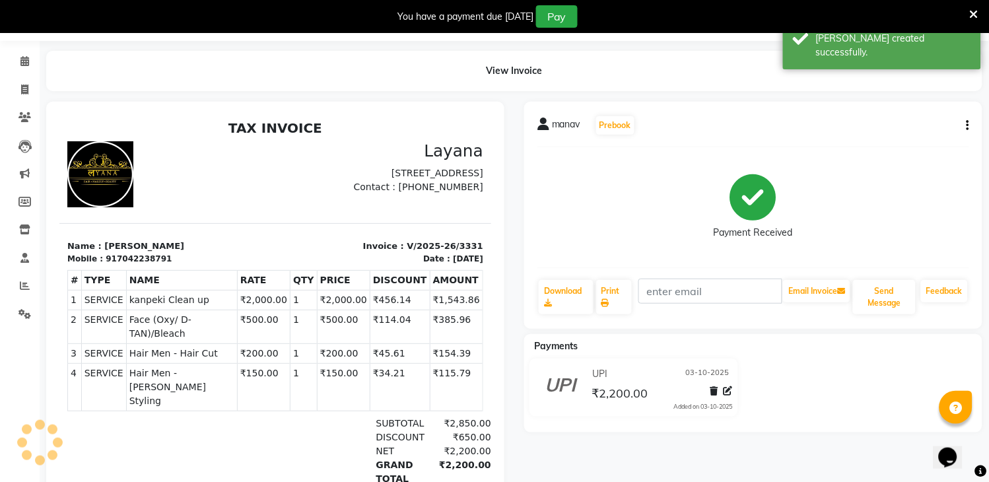
scroll to position [35, 0]
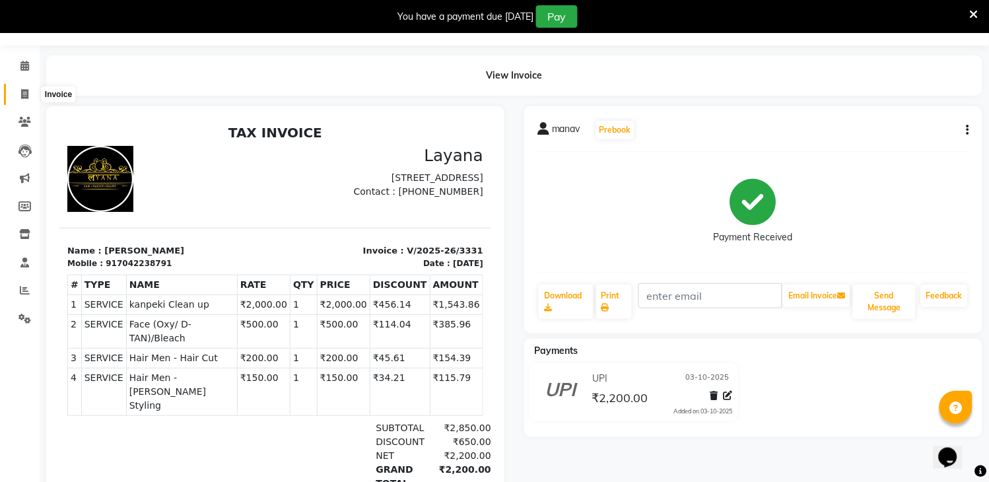
click at [18, 90] on span at bounding box center [24, 94] width 23 height 15
select select "service"
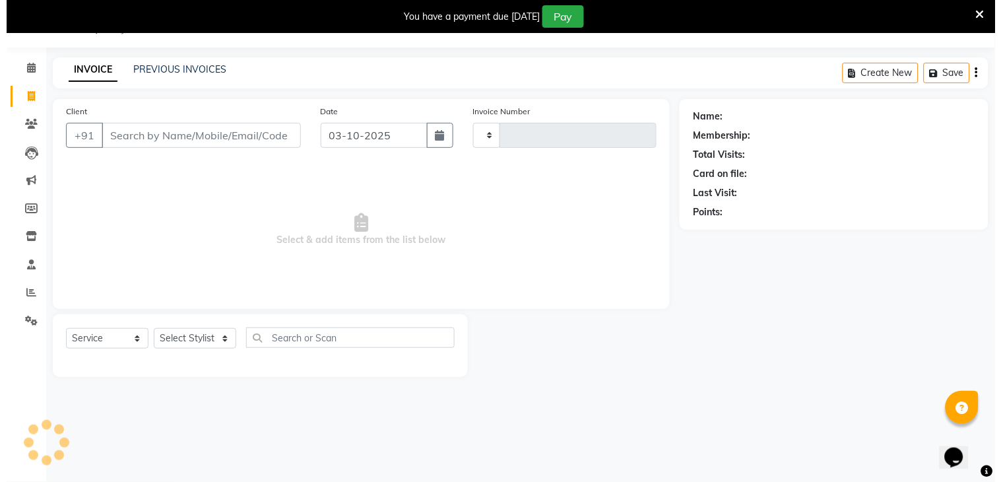
scroll to position [33, 0]
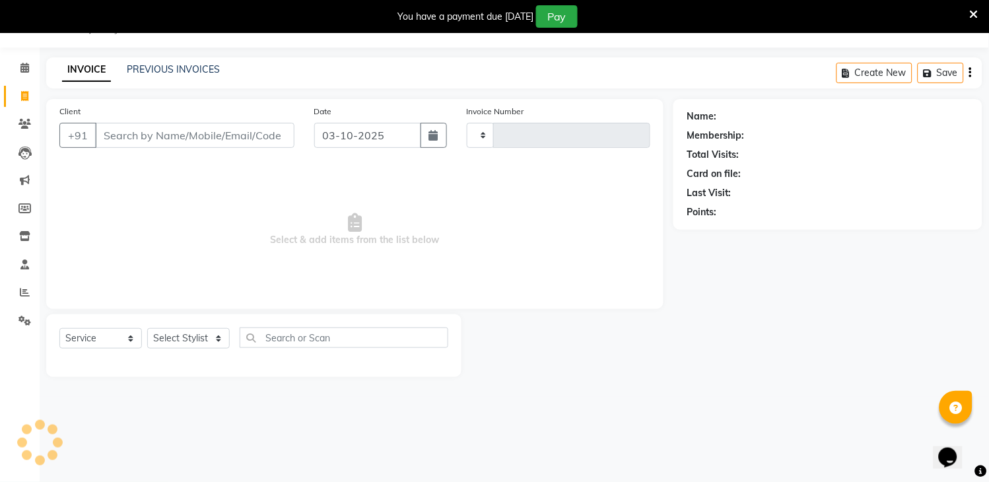
type input "3332"
select select "6973"
click at [117, 130] on input "Client" at bounding box center [194, 135] width 199 height 25
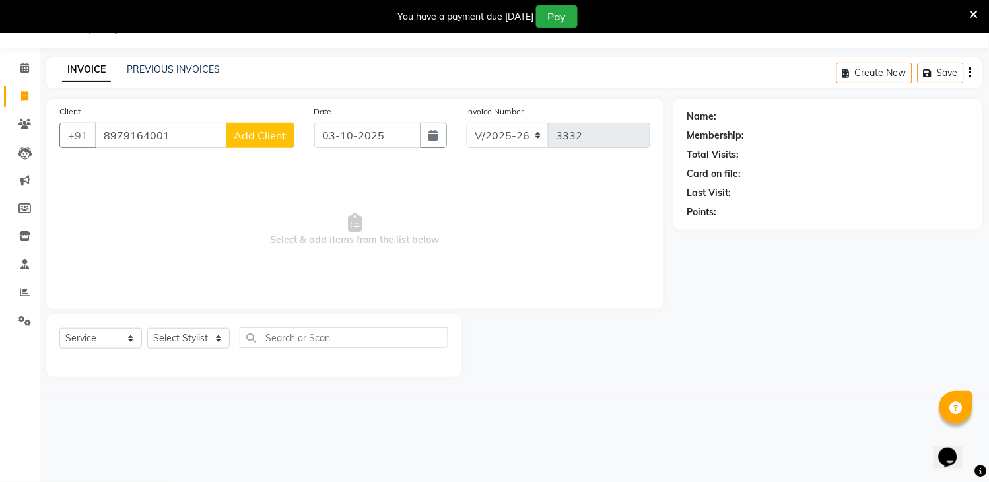
type input "8979164001"
click at [256, 136] on span "Add Client" at bounding box center [260, 135] width 52 height 13
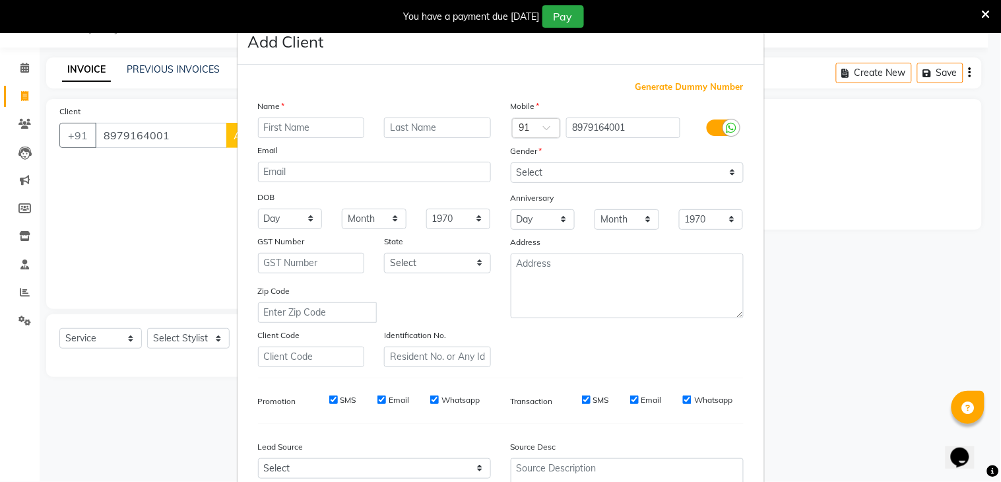
click at [301, 124] on input "text" at bounding box center [311, 127] width 107 height 20
type input "[PERSON_NAME]"
click at [539, 172] on select "Select [DEMOGRAPHIC_DATA] [DEMOGRAPHIC_DATA] Other Prefer Not To Say" at bounding box center [627, 172] width 233 height 20
select select "[DEMOGRAPHIC_DATA]"
click at [511, 162] on select "Select [DEMOGRAPHIC_DATA] [DEMOGRAPHIC_DATA] Other Prefer Not To Say" at bounding box center [627, 172] width 233 height 20
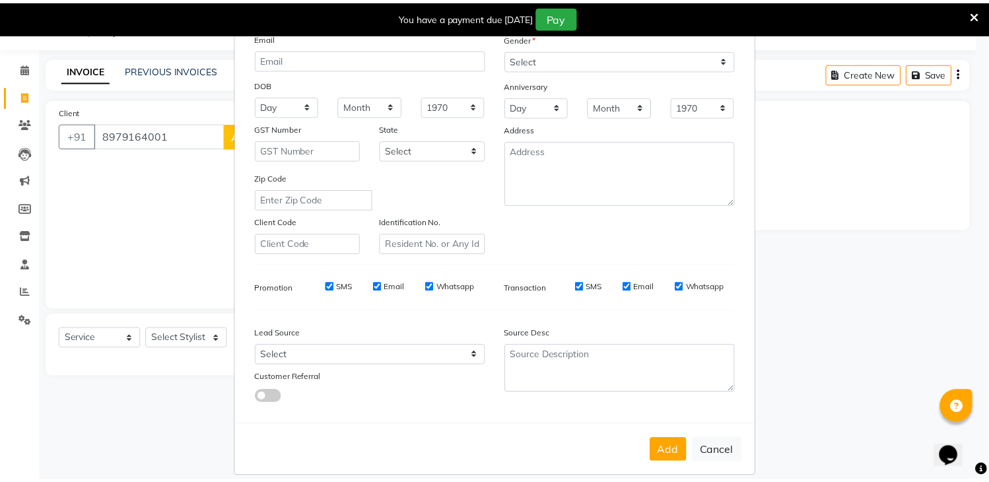
scroll to position [128, 0]
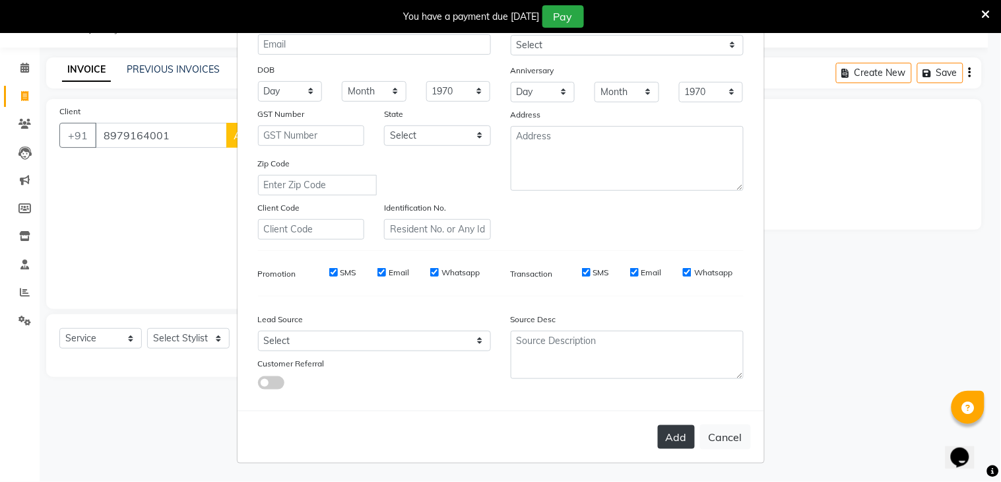
click at [667, 432] on button "Add" at bounding box center [676, 437] width 37 height 24
select select
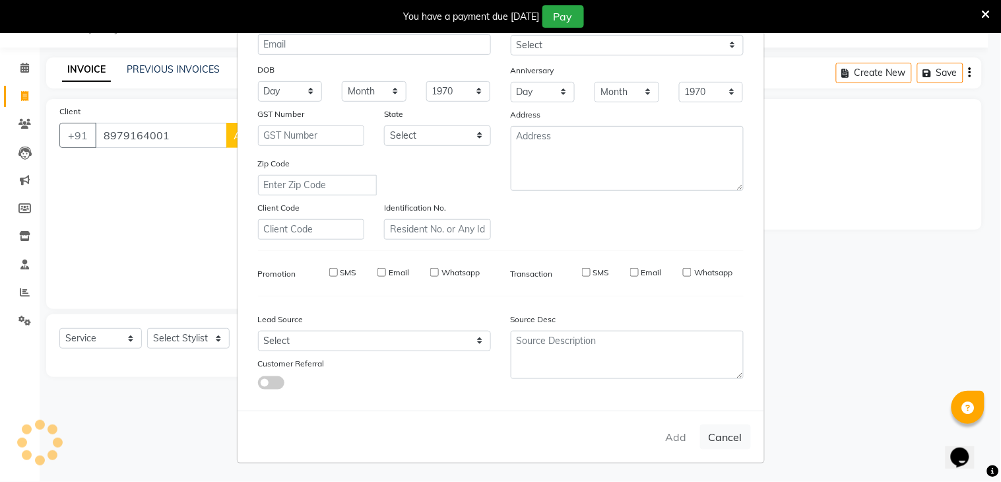
select select
checkbox input "false"
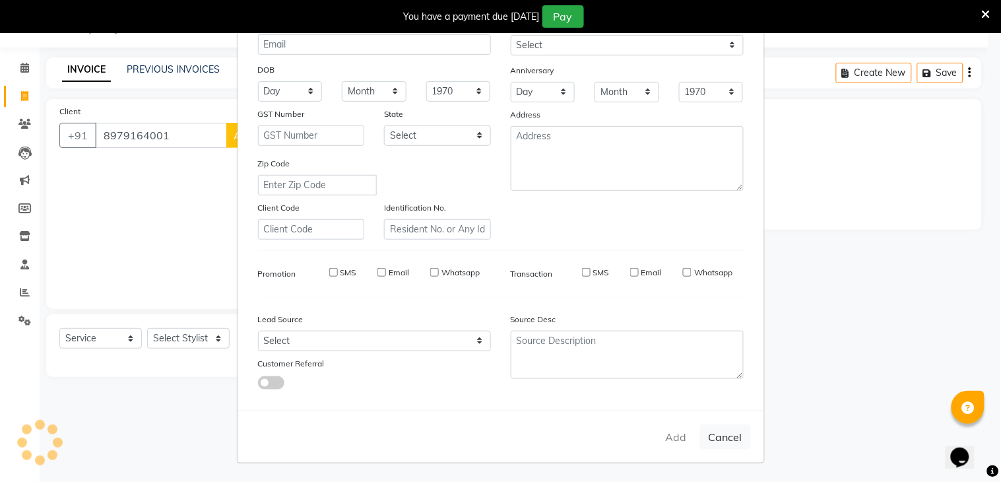
checkbox input "false"
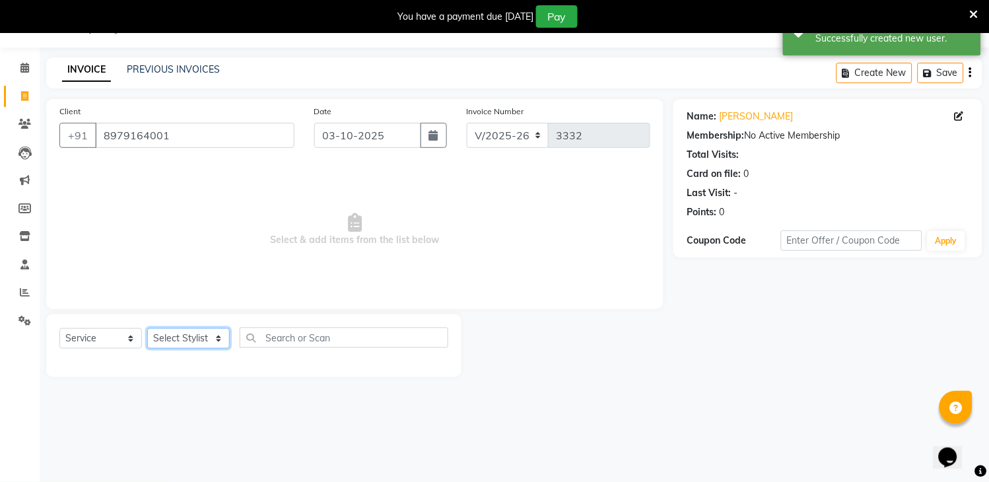
click at [218, 344] on select "Select Stylist [PERSON_NAME] [PERSON_NAME] kamal [DATE][PERSON_NAME] krishna [P…" at bounding box center [188, 338] width 82 height 20
select select "70193"
click at [147, 329] on select "Select Stylist [PERSON_NAME] [PERSON_NAME] kamal [DATE][PERSON_NAME] krishna [P…" at bounding box center [188, 338] width 82 height 20
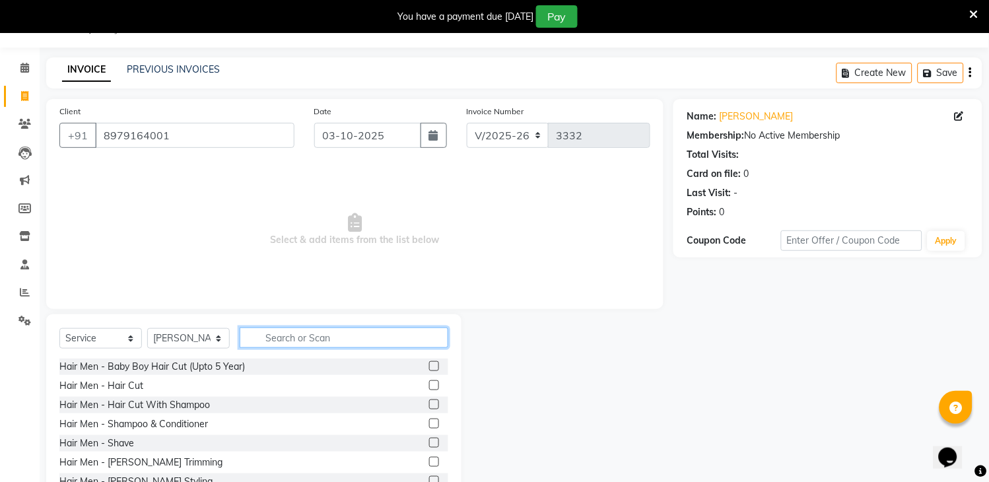
click at [315, 339] on input "text" at bounding box center [344, 337] width 209 height 20
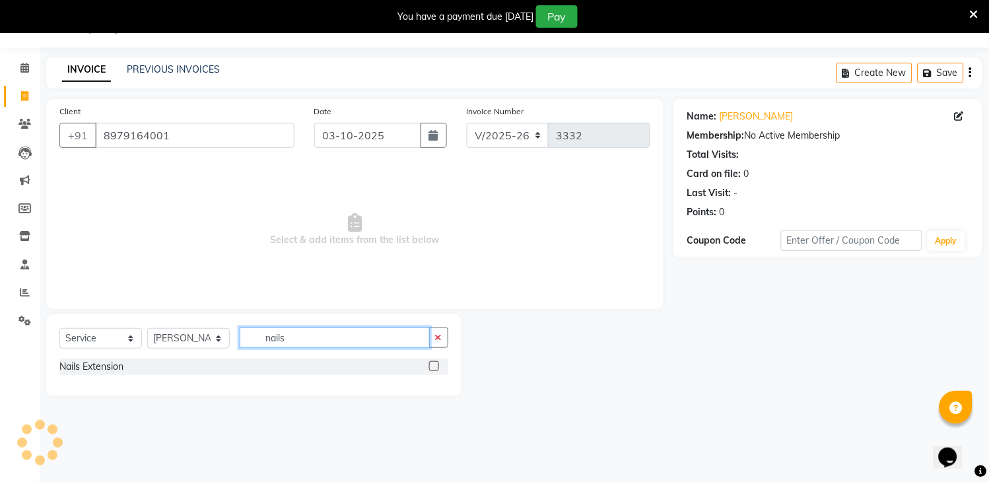
type input "nails"
click at [436, 364] on label at bounding box center [434, 366] width 10 height 10
click at [436, 364] on input "checkbox" at bounding box center [433, 366] width 9 height 9
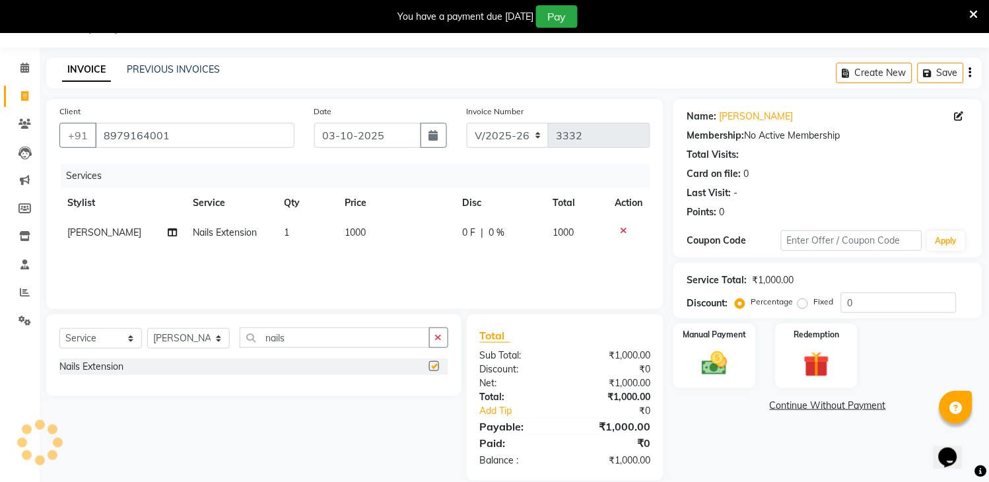
checkbox input "false"
click at [444, 238] on td "1000" at bounding box center [395, 233] width 117 height 30
select select "70193"
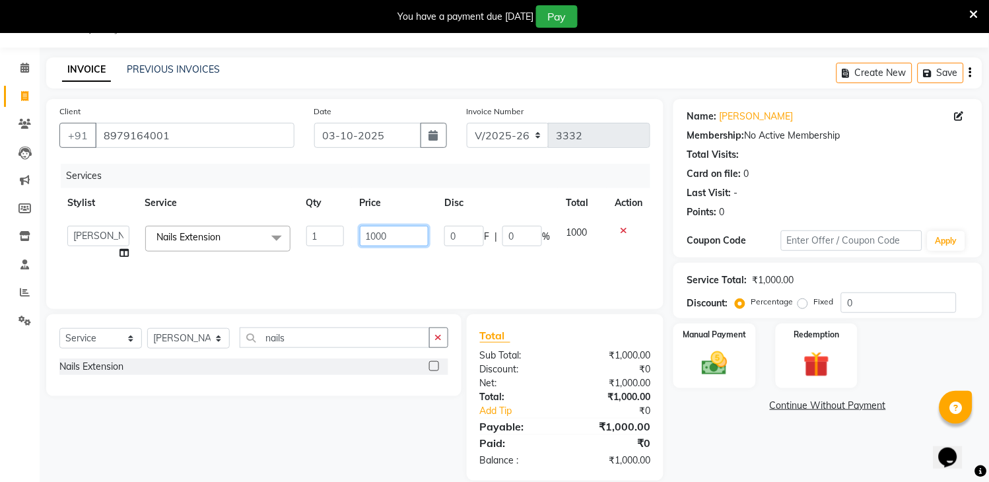
click at [412, 238] on input "1000" at bounding box center [394, 236] width 69 height 20
type input "1"
type input "1100"
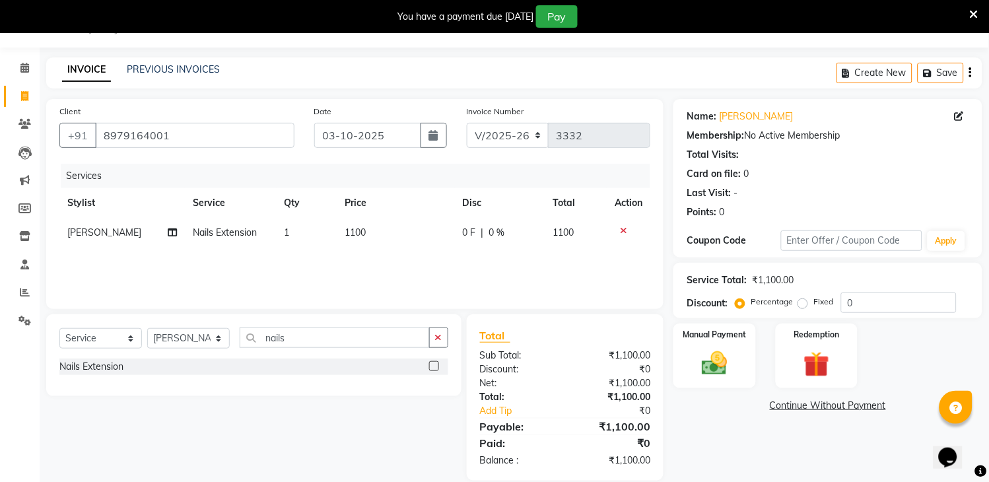
click at [426, 269] on div "Services Stylist Service Qty Price Disc Total Action [PERSON_NAME] Nails Extens…" at bounding box center [354, 230] width 591 height 132
click at [721, 366] on img at bounding box center [715, 363] width 44 height 31
click at [806, 406] on span "UPI" at bounding box center [813, 406] width 20 height 15
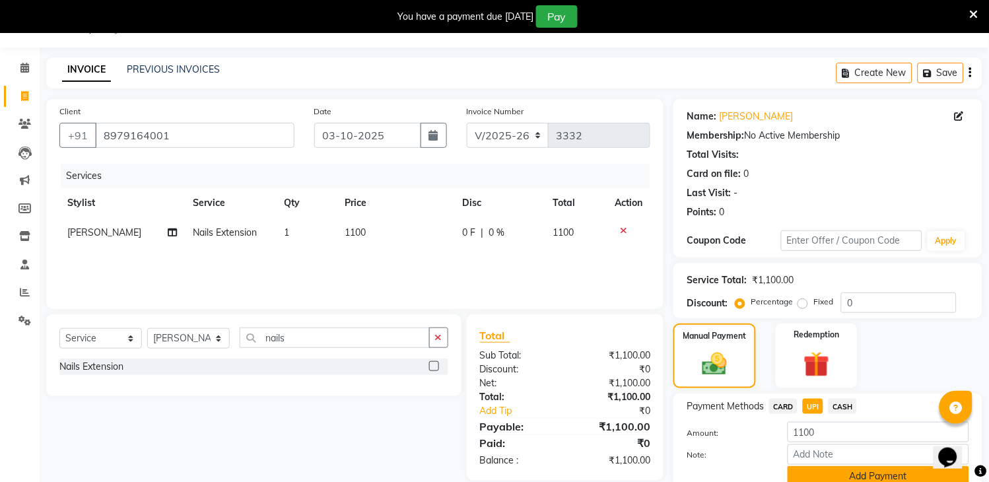
click at [849, 473] on button "Add Payment" at bounding box center [877, 476] width 181 height 20
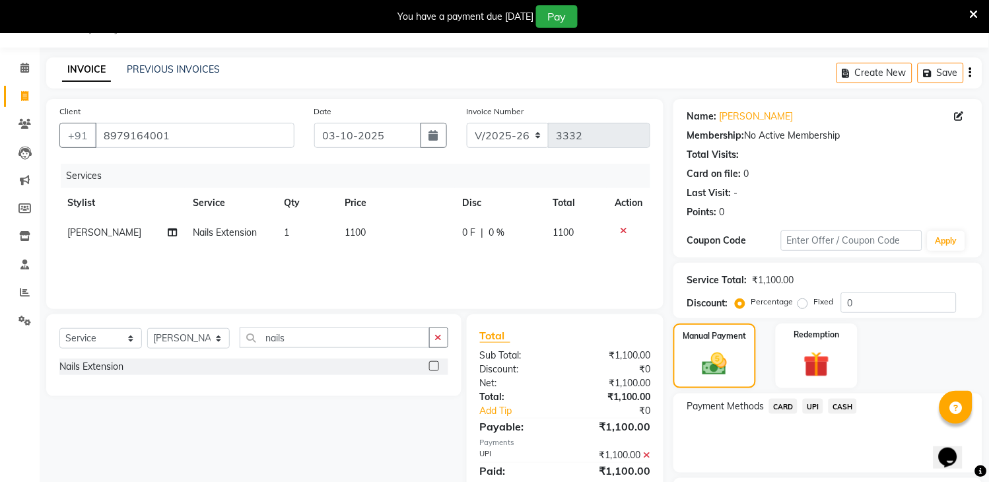
scroll to position [145, 0]
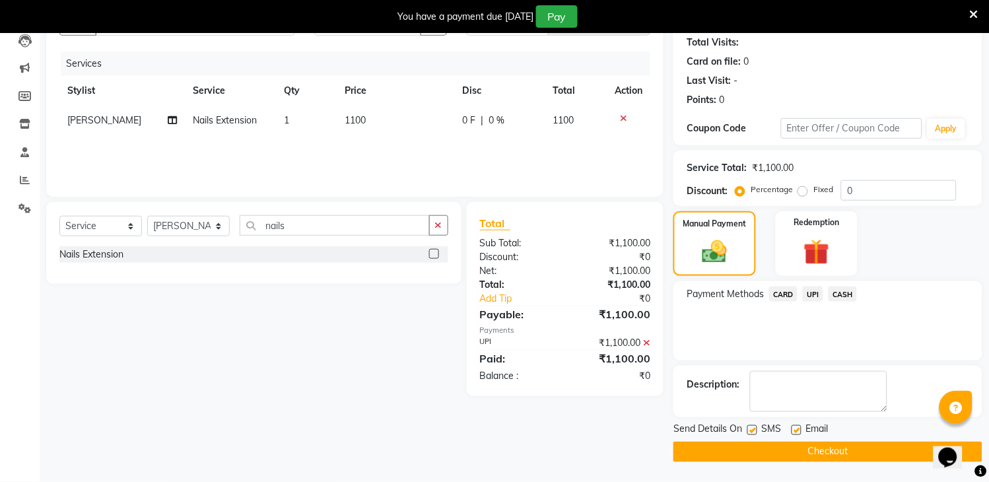
click at [750, 430] on label at bounding box center [752, 430] width 10 height 10
click at [750, 430] on input "checkbox" at bounding box center [751, 430] width 9 height 9
click at [750, 430] on label at bounding box center [752, 430] width 10 height 10
click at [750, 430] on input "checkbox" at bounding box center [751, 430] width 9 height 9
checkbox input "true"
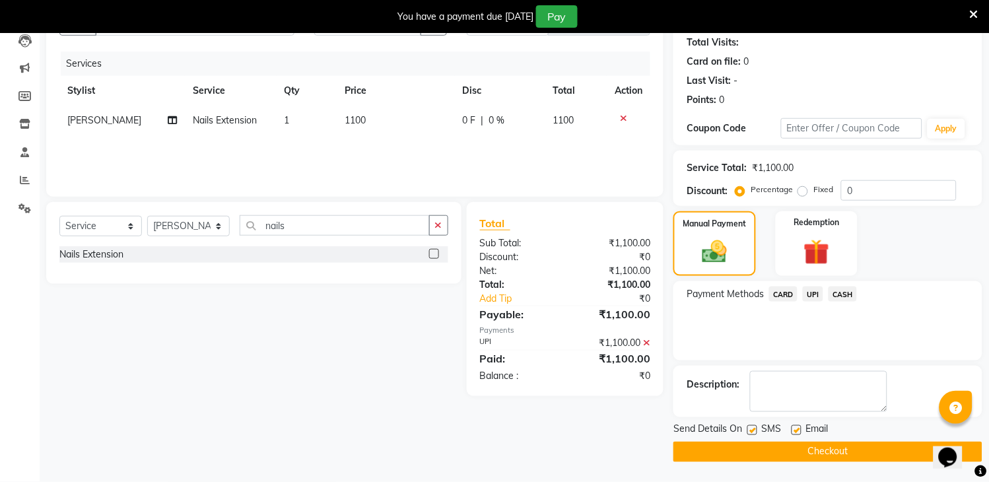
click at [766, 446] on button "Checkout" at bounding box center [827, 452] width 309 height 20
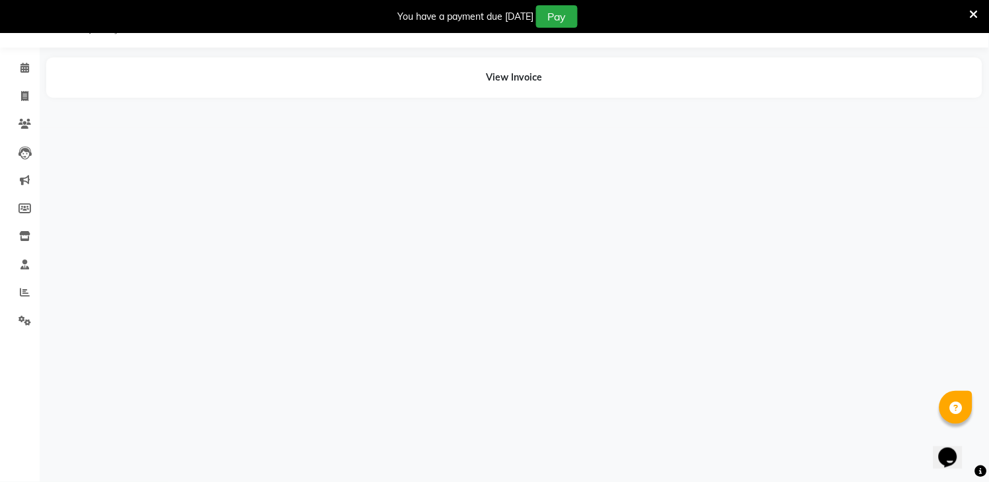
scroll to position [33, 0]
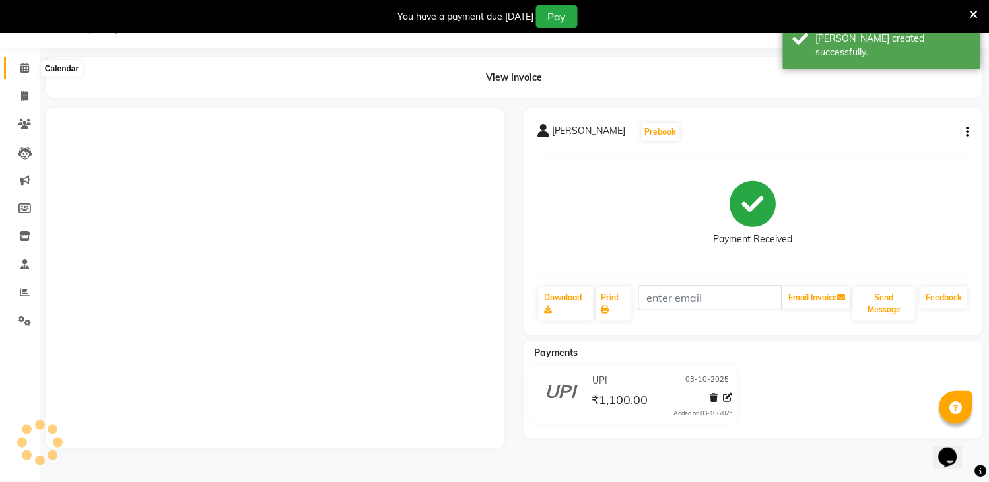
click at [28, 69] on span at bounding box center [24, 68] width 23 height 15
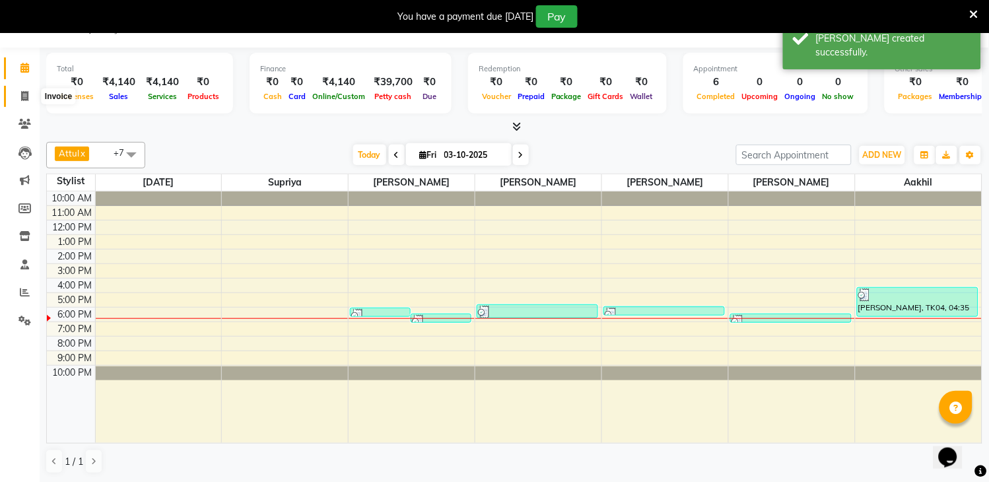
click at [25, 97] on icon at bounding box center [24, 96] width 7 height 10
select select "service"
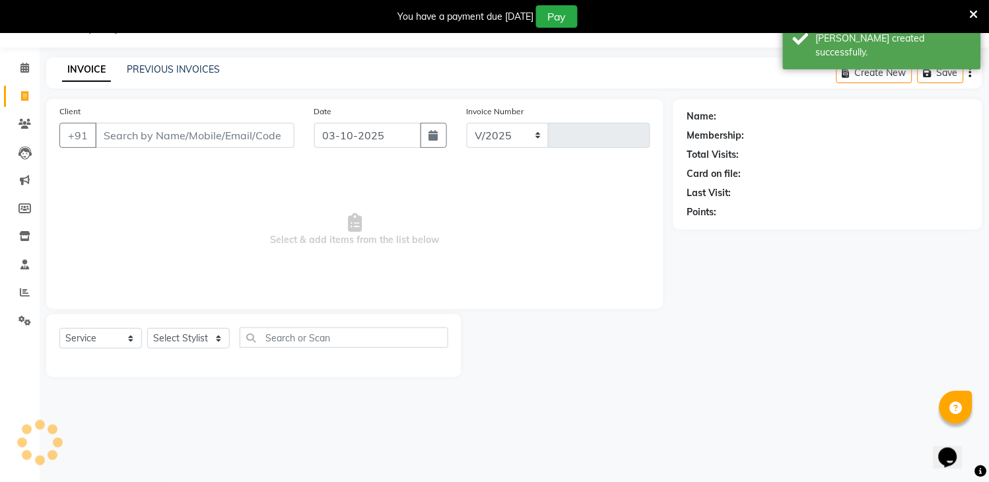
select select "6973"
type input "3333"
